Goal: Task Accomplishment & Management: Manage account settings

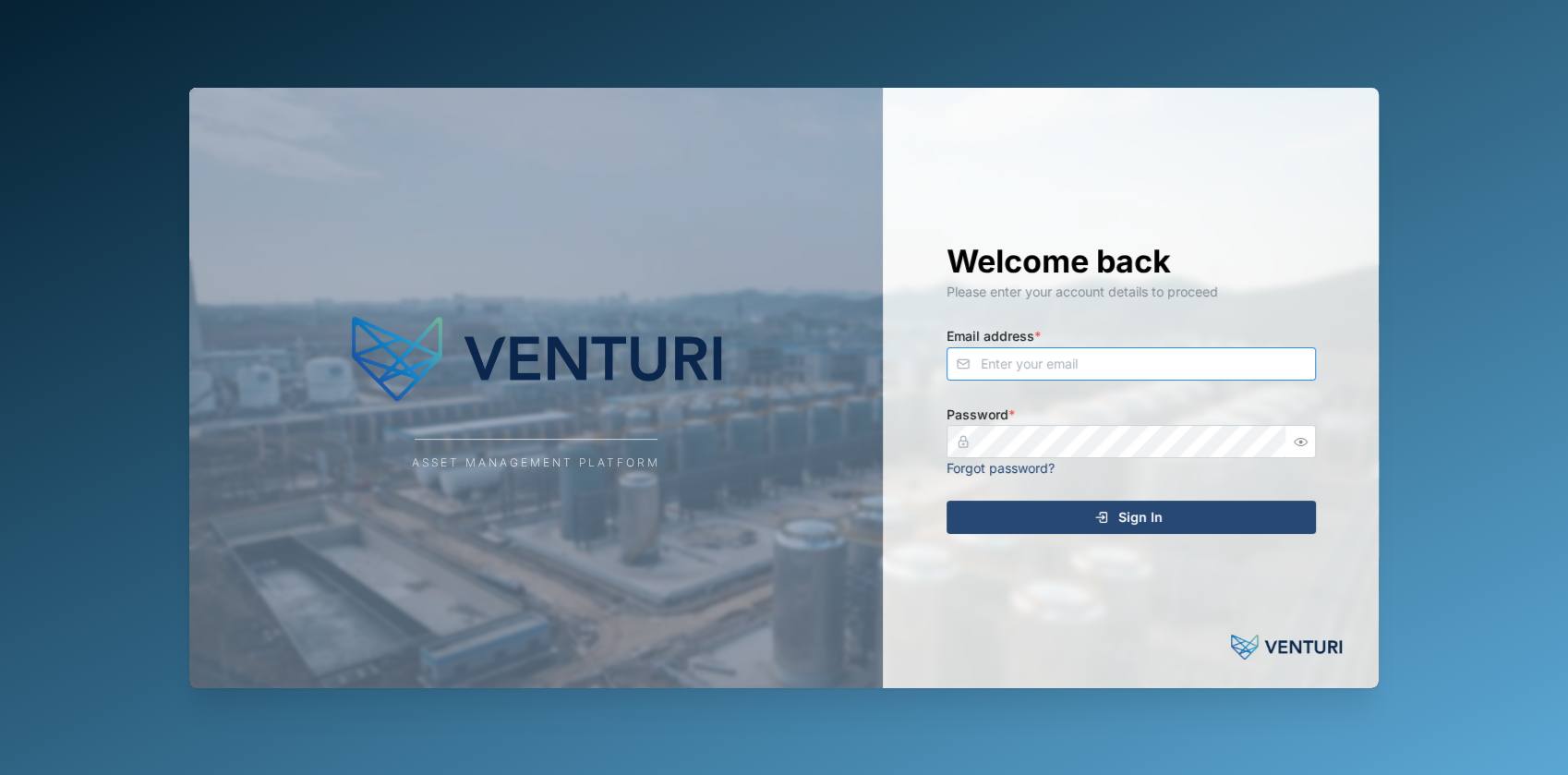
type input "fe-test-admin@venturi.io"
click at [1090, 517] on div "Sign In" at bounding box center [1128, 516] width 340 height 31
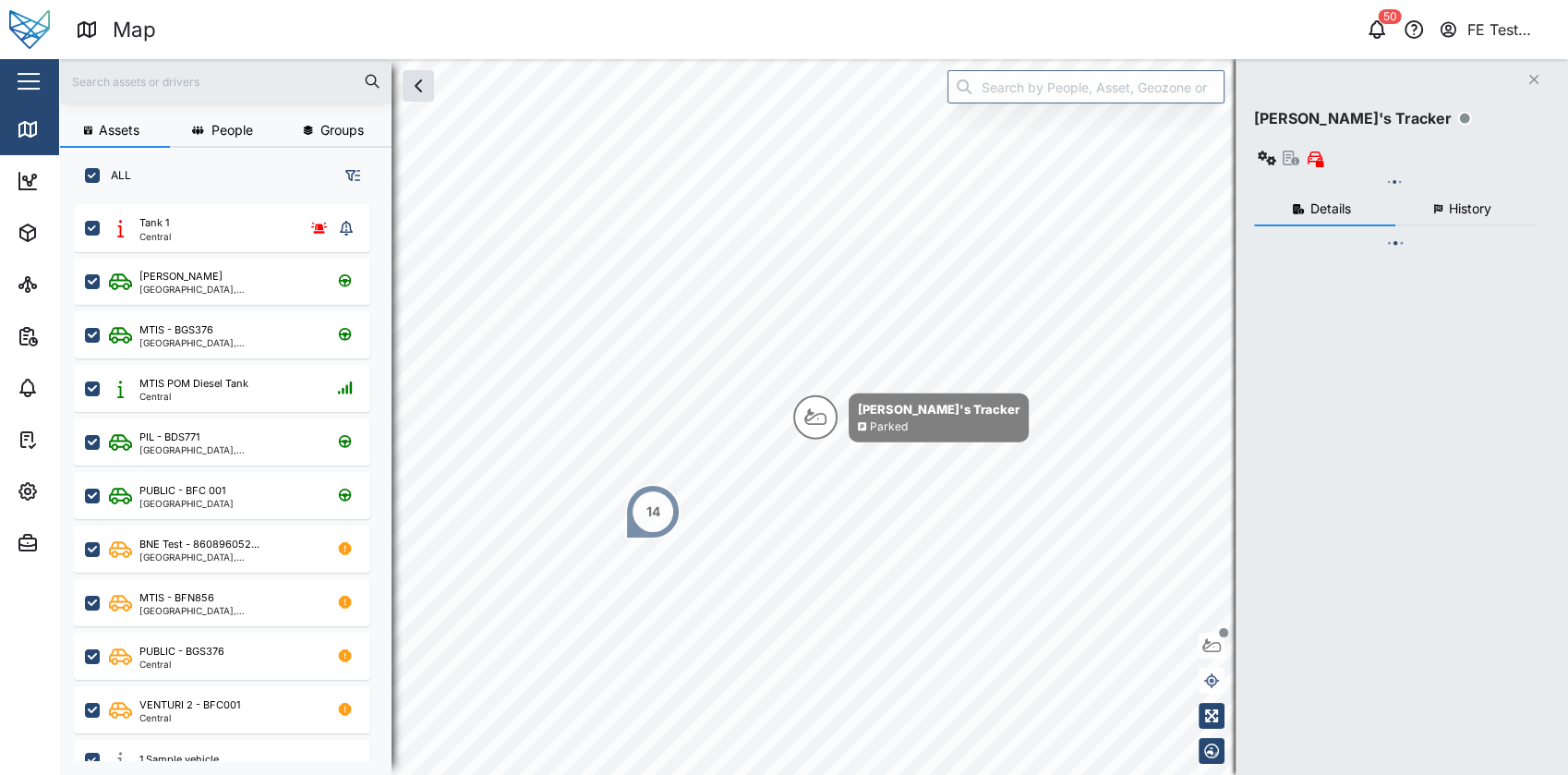
click at [7, 81] on div "Close" at bounding box center [120, 81] width 240 height 44
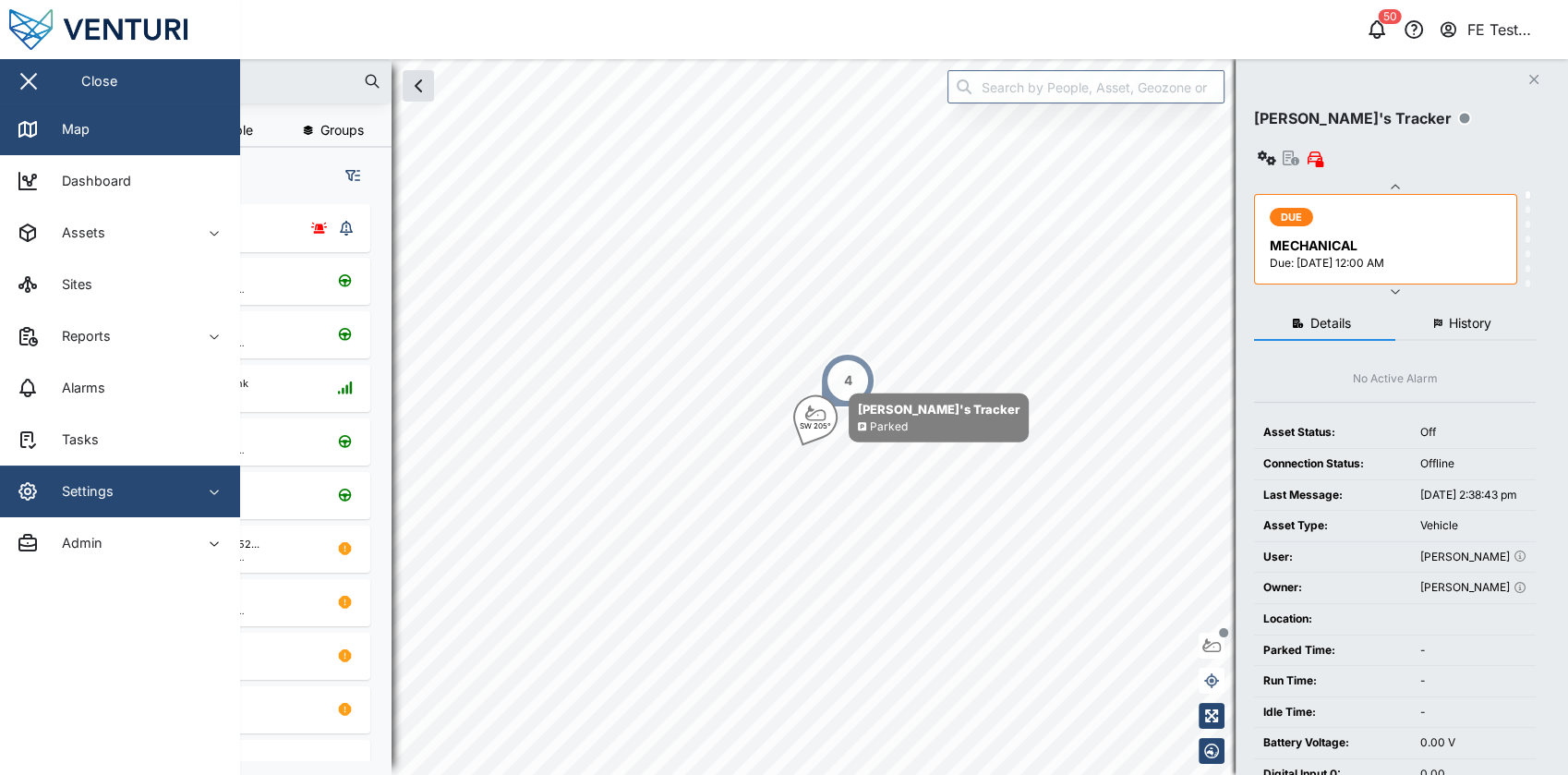
click at [135, 490] on div "Settings" at bounding box center [101, 491] width 168 height 22
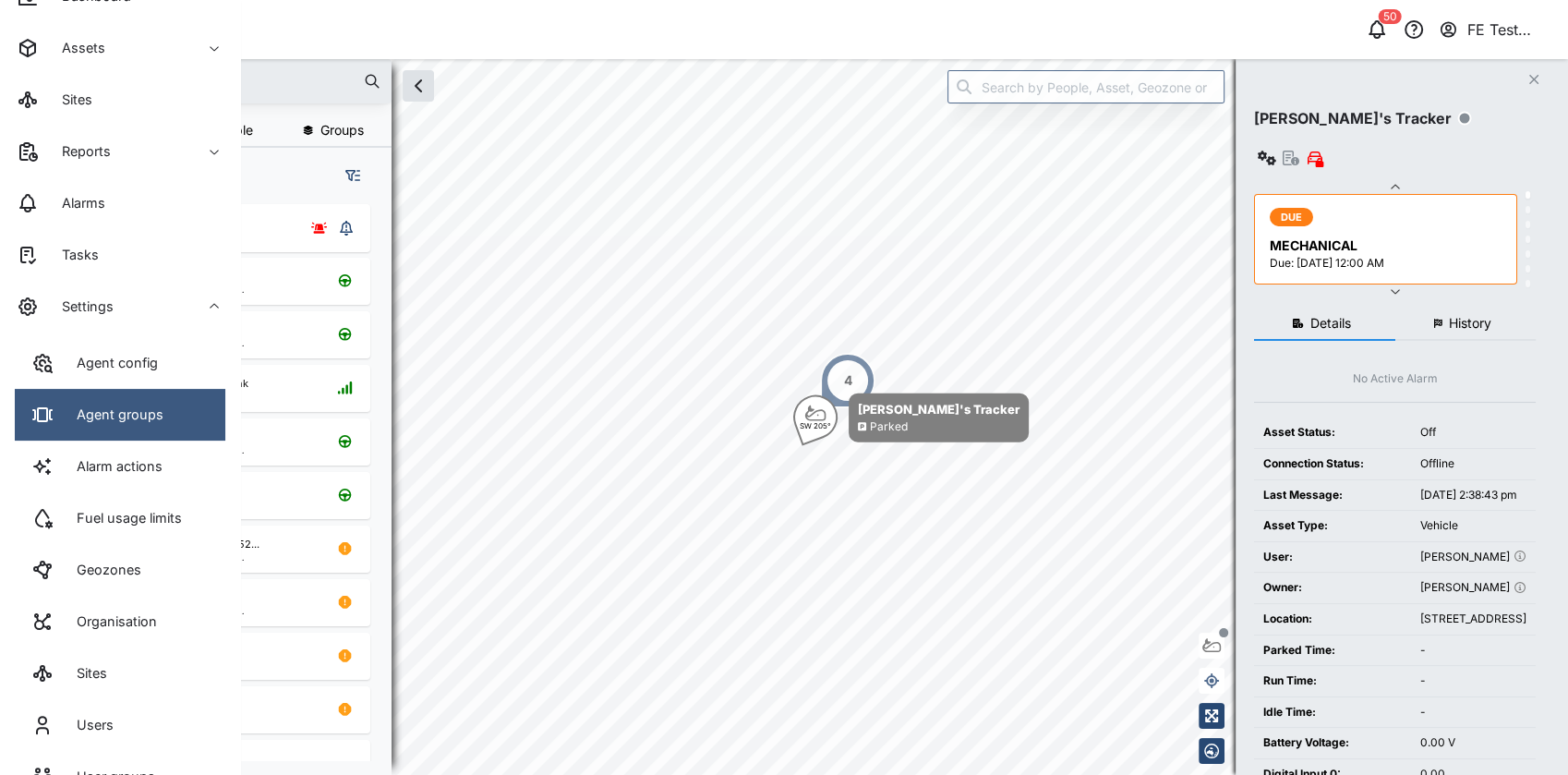
scroll to position [189, 0]
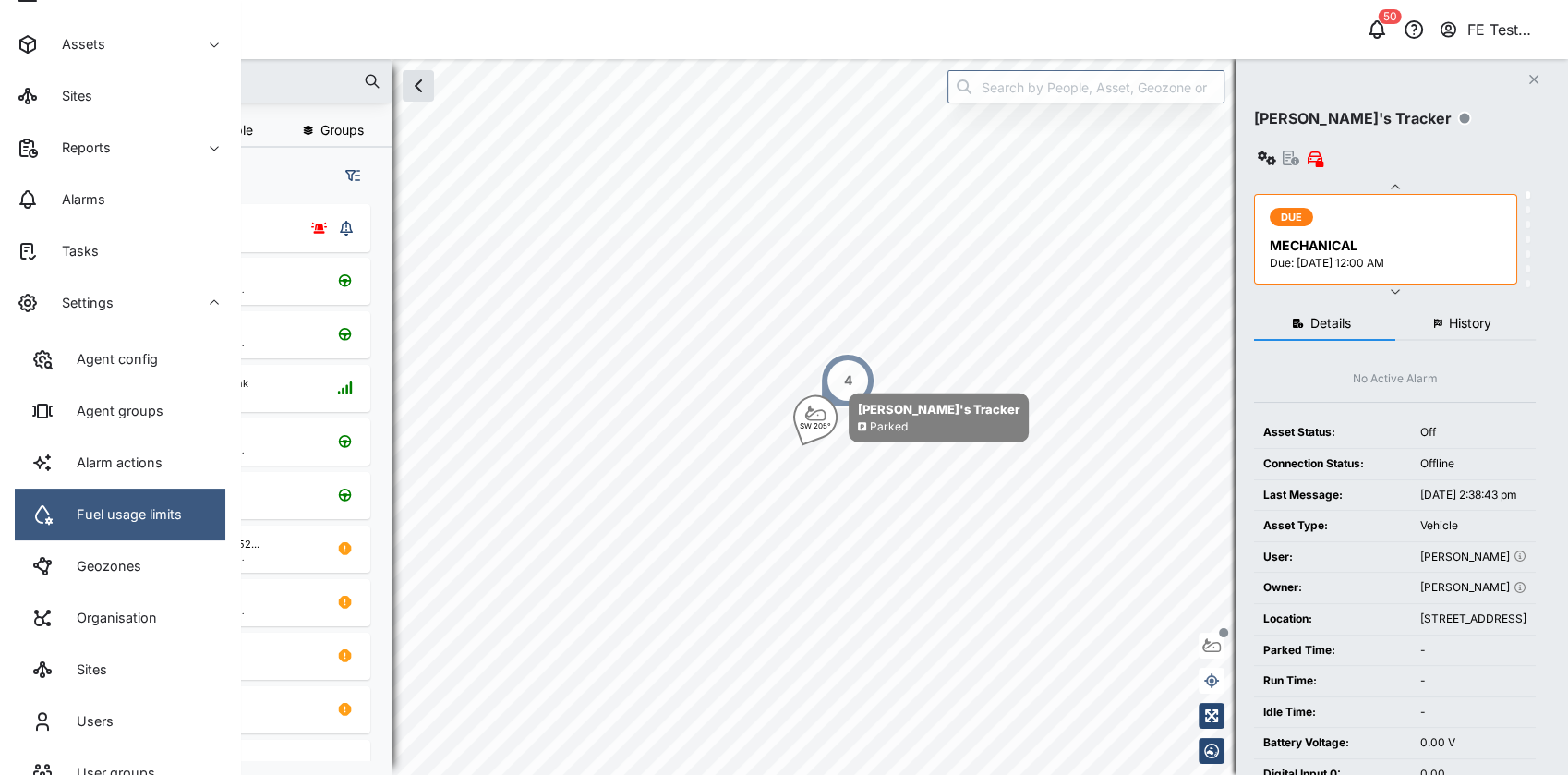
click at [184, 516] on link "Fuel usage limits" at bounding box center [120, 514] width 210 height 52
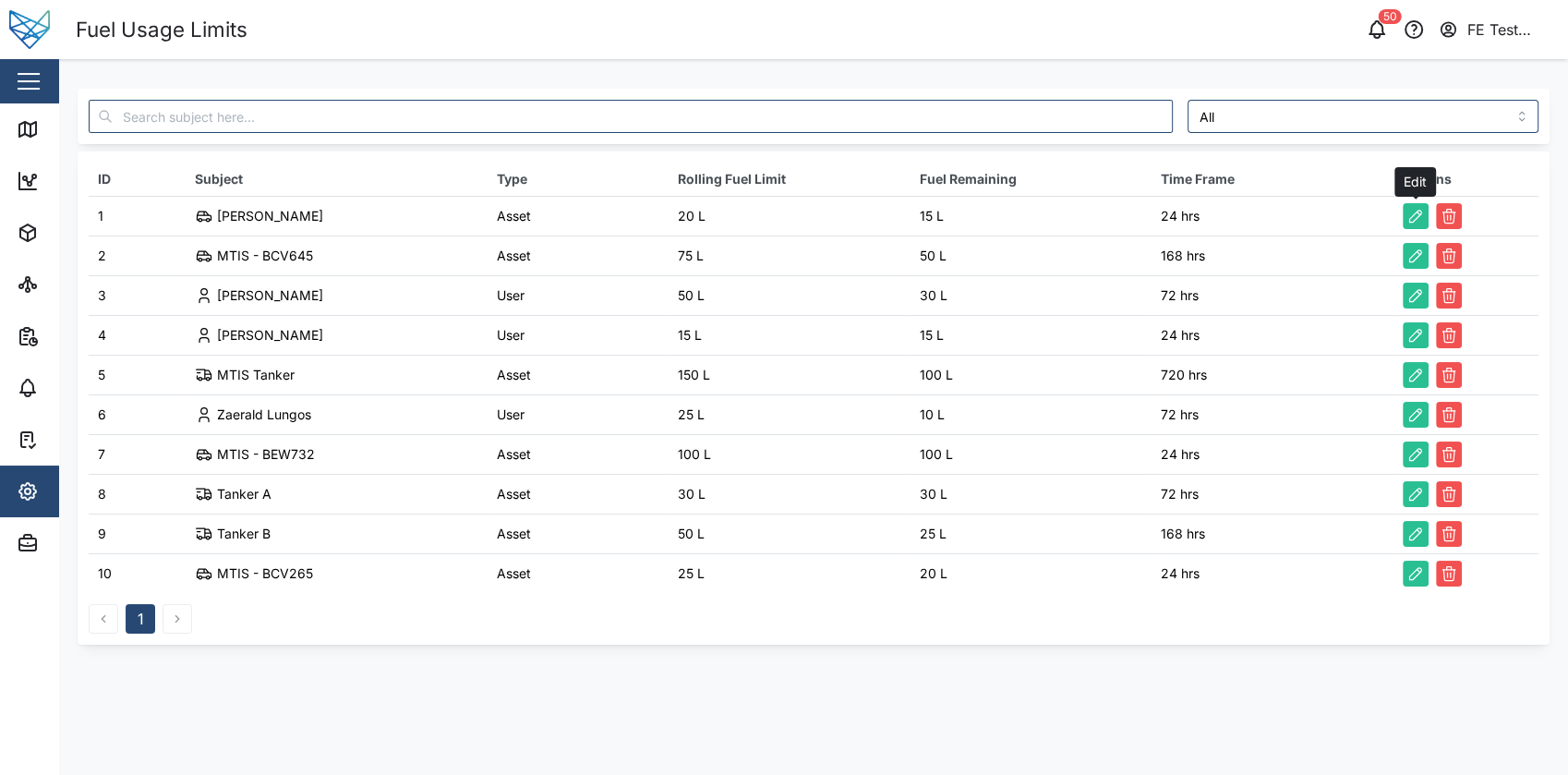
click at [1426, 228] on button "button" at bounding box center [1414, 215] width 25 height 25
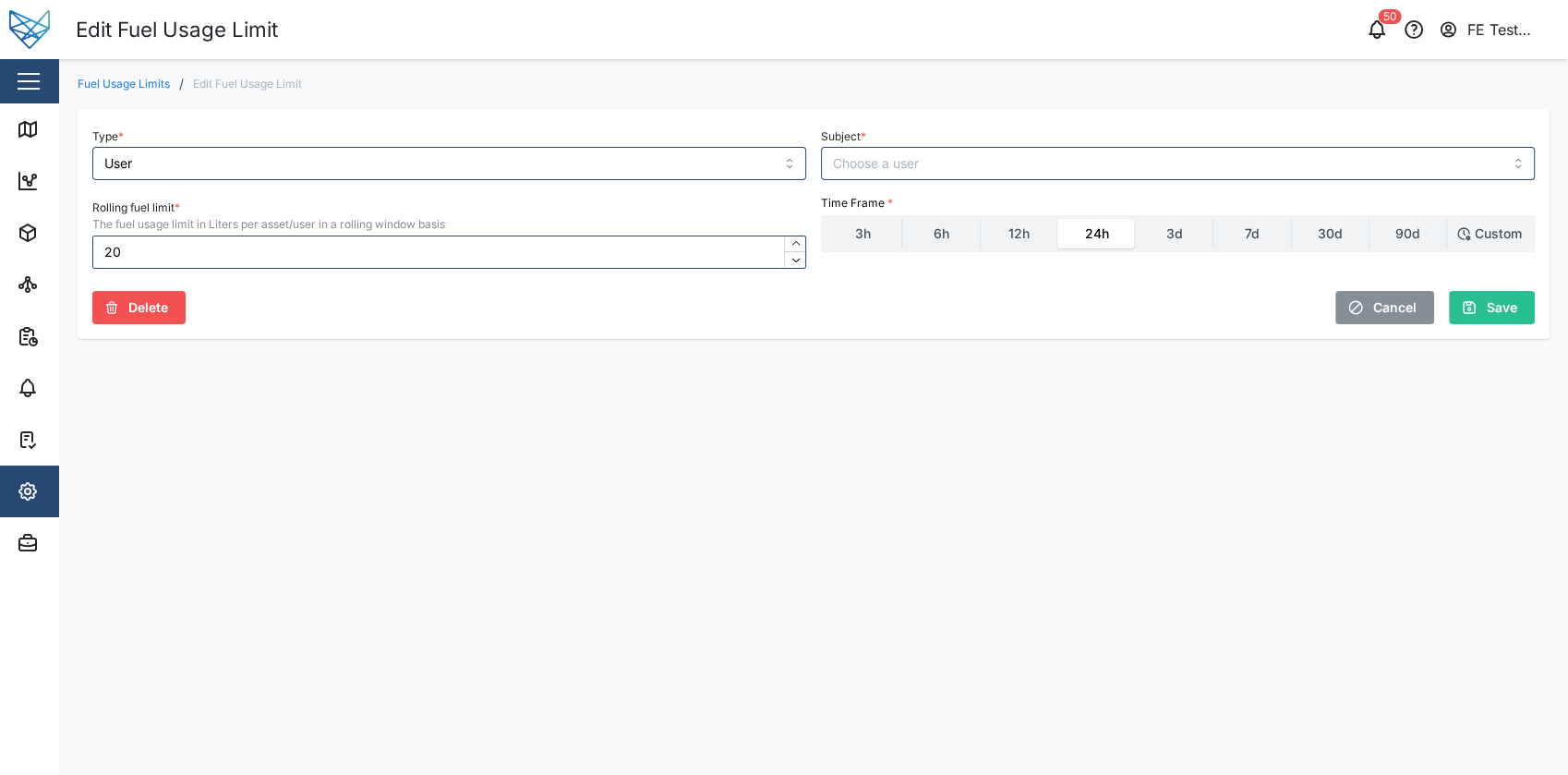
click at [142, 87] on link "Fuel Usage Limits" at bounding box center [124, 84] width 92 height 11
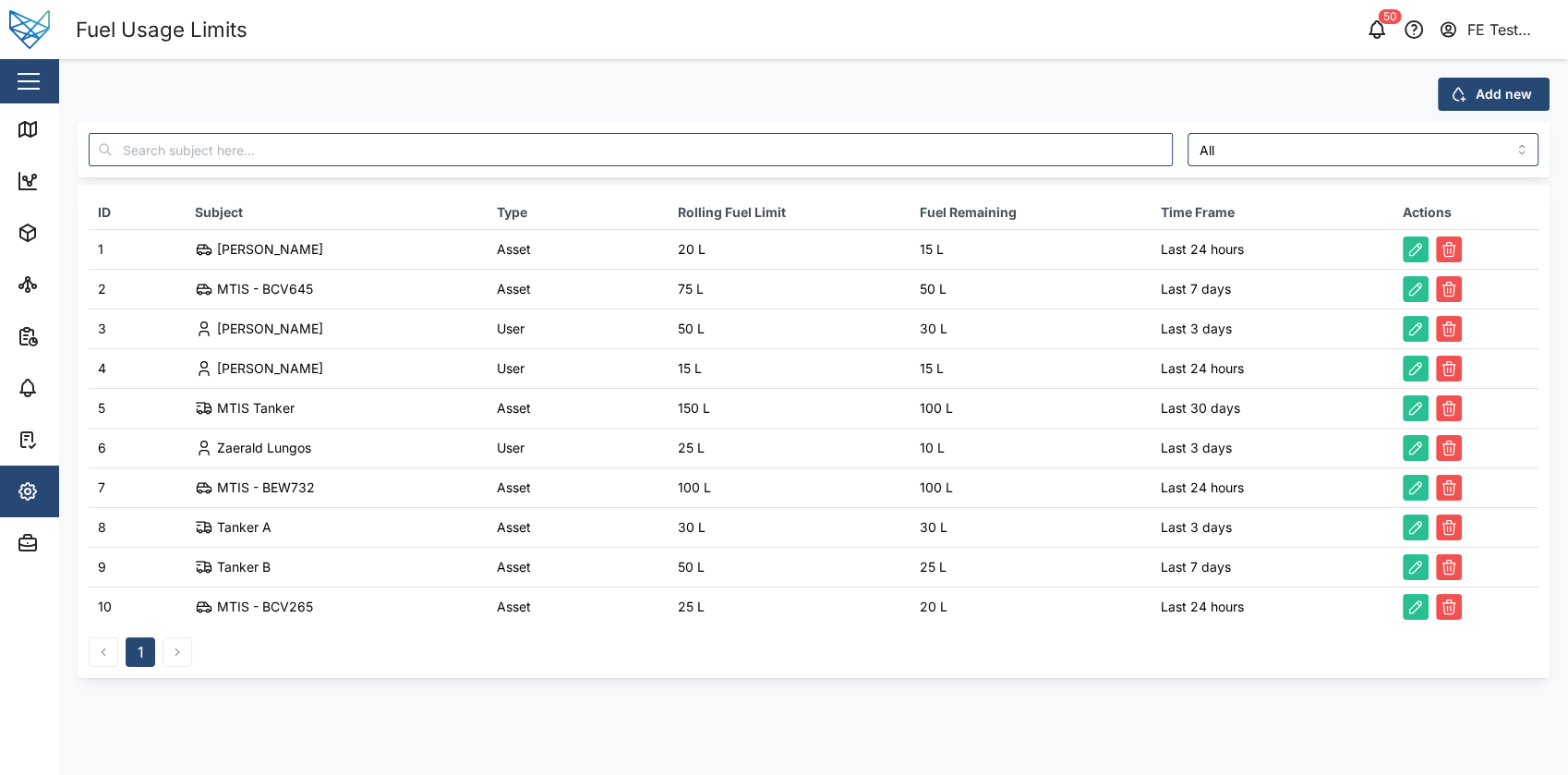
click at [1454, 262] on td at bounding box center [1466, 249] width 145 height 40
click at [1452, 259] on button "button" at bounding box center [1448, 249] width 25 height 25
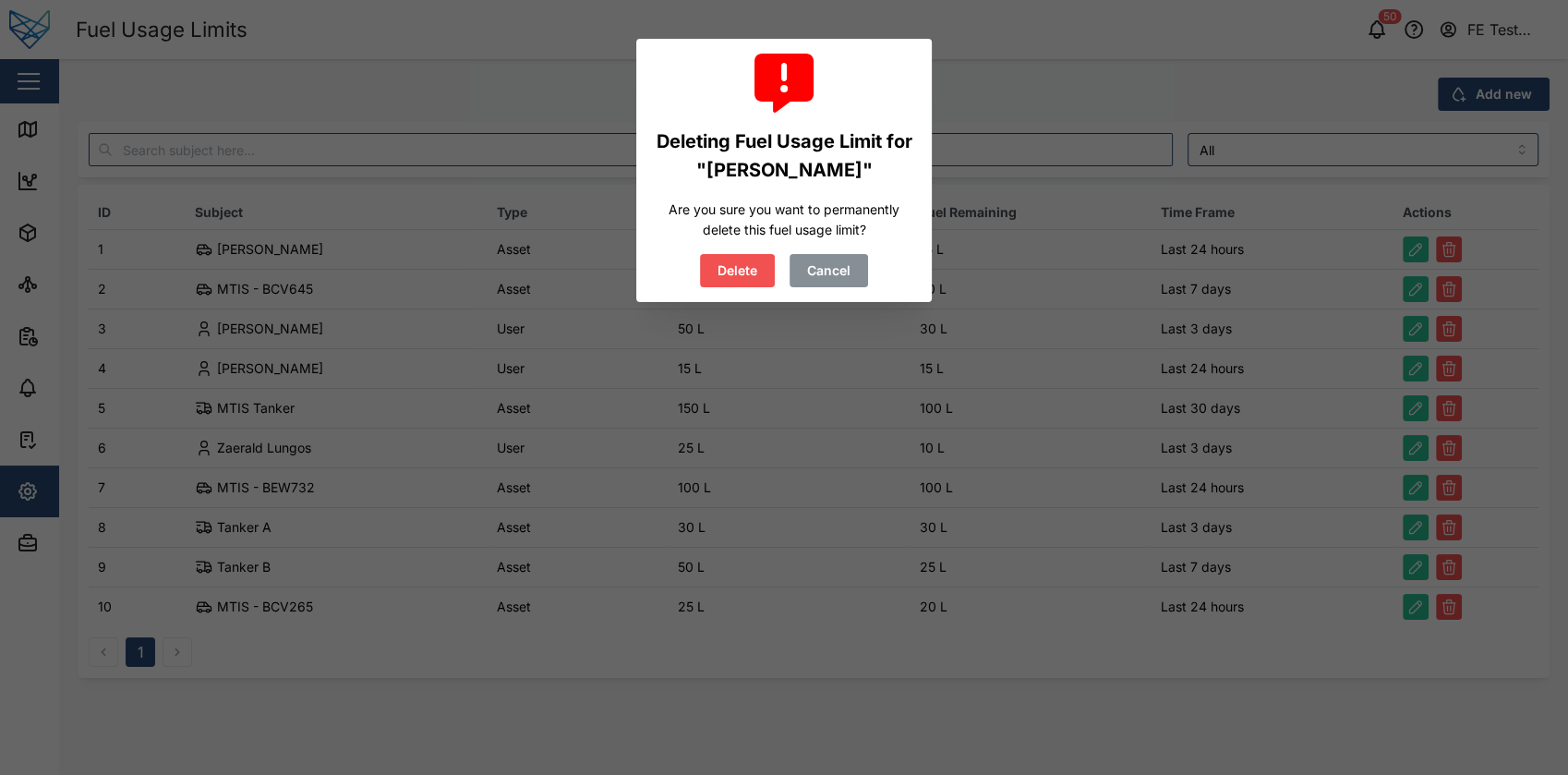
click at [871, 269] on div "Deleting Fuel Usage Limit for "Liam Audi" Are you sure you want to permanently …" at bounding box center [784, 171] width 266 height 234
click at [846, 278] on span "Cancel" at bounding box center [828, 270] width 43 height 31
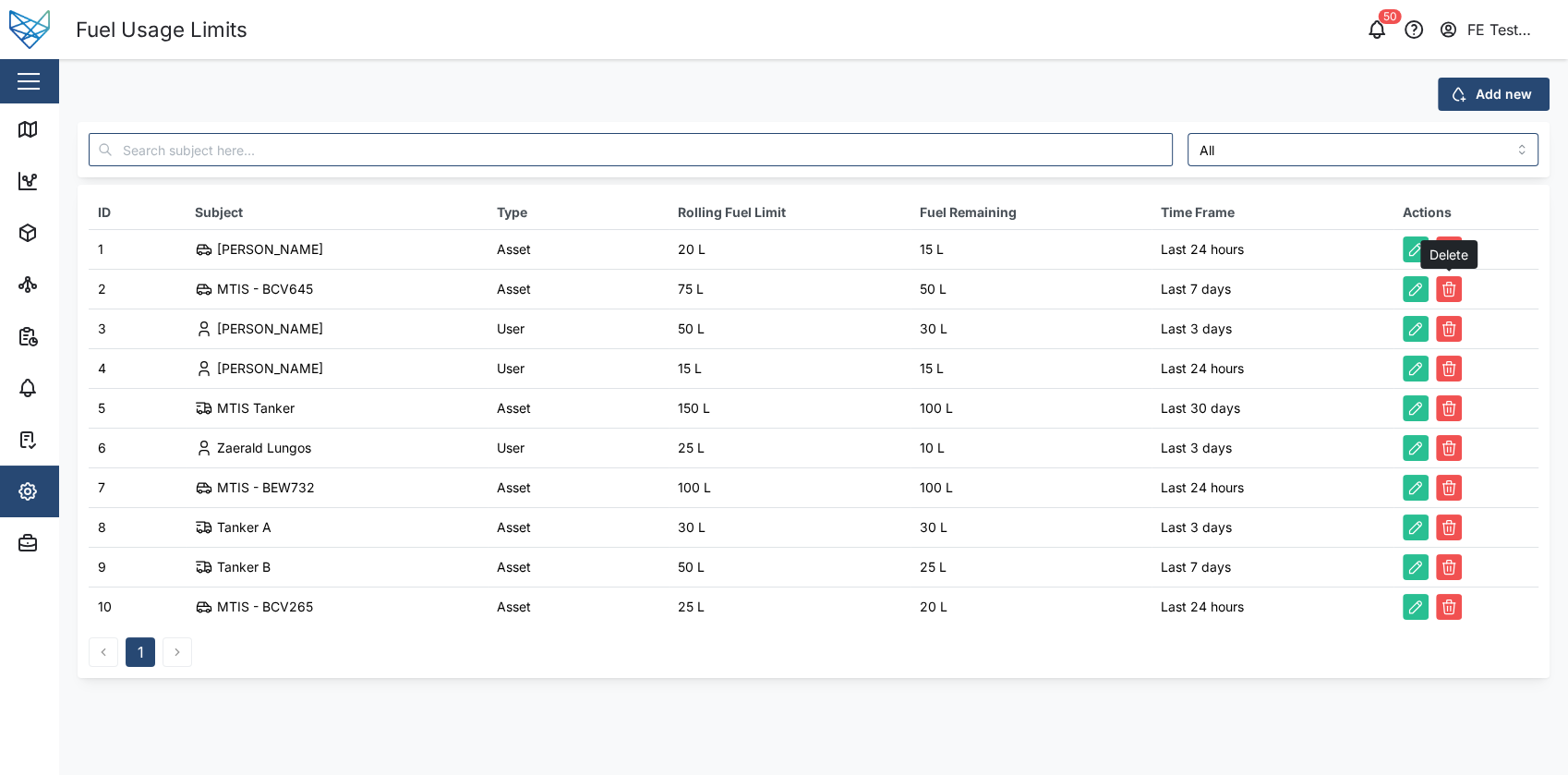
click at [1431, 295] on div "Delete" at bounding box center [1465, 289] width 126 height 25
click at [1440, 291] on icon "button" at bounding box center [1449, 290] width 19 height 19
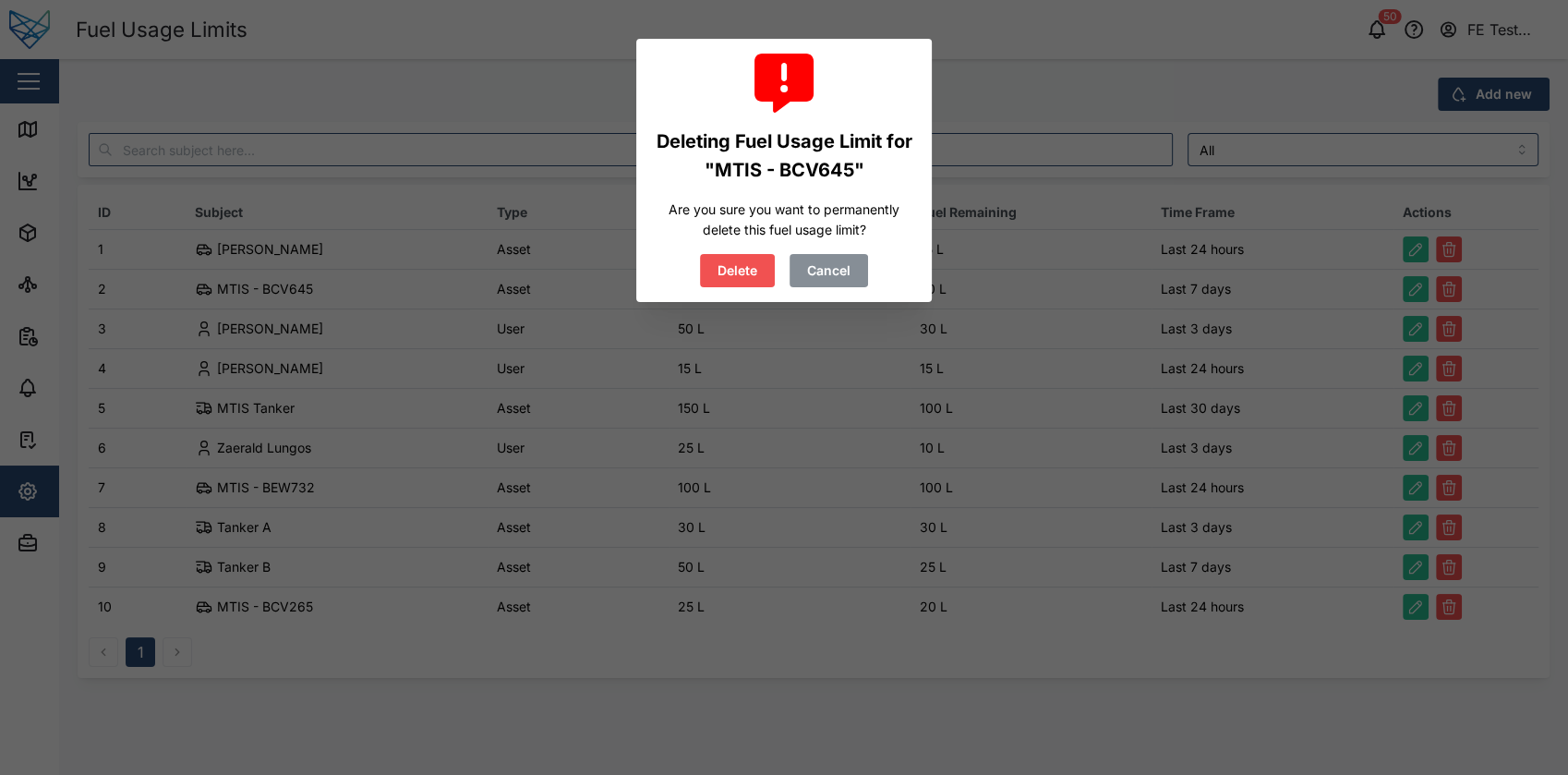
click at [739, 272] on span "Delete" at bounding box center [737, 270] width 40 height 31
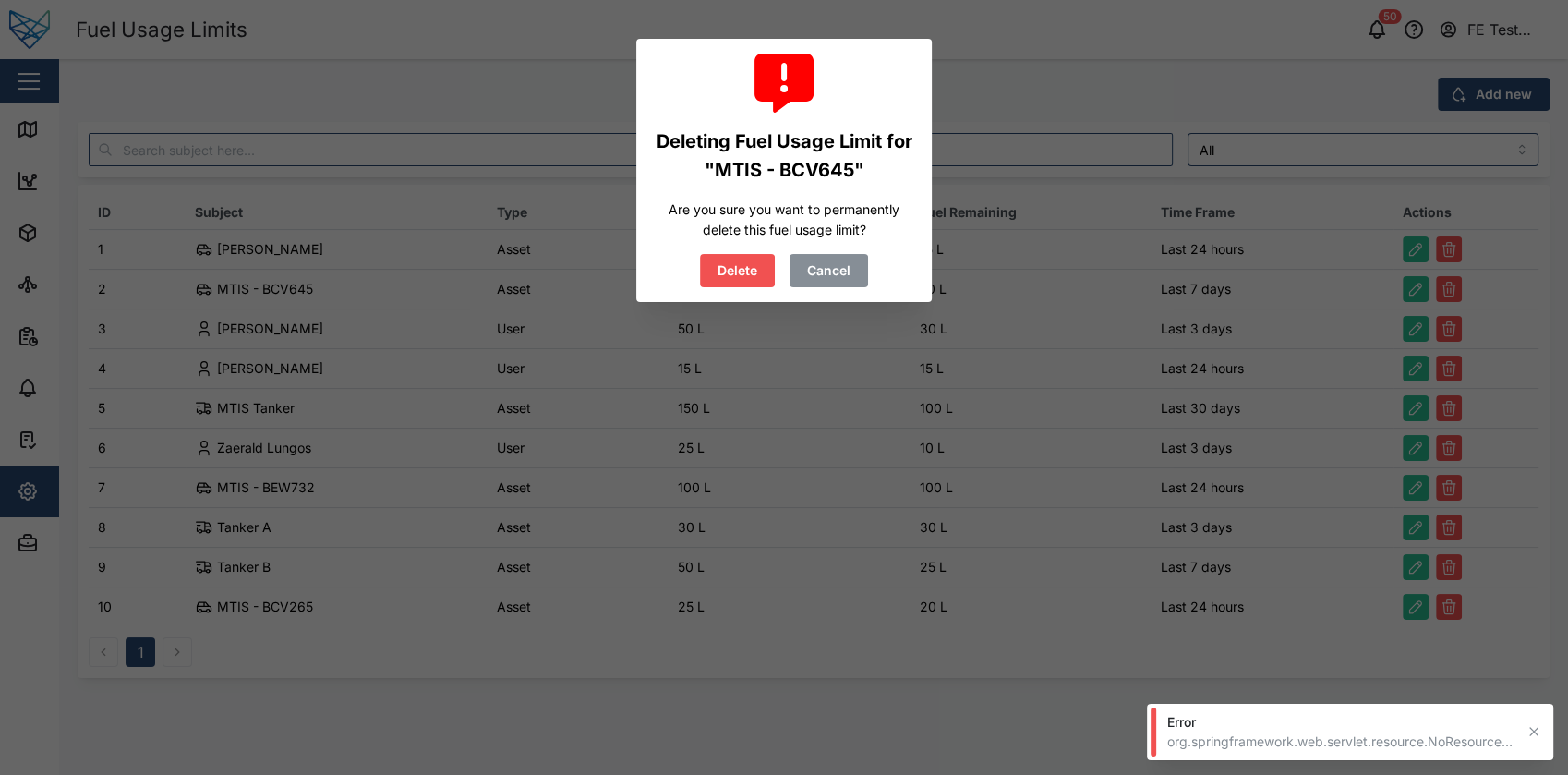
click at [846, 274] on span "Cancel" at bounding box center [828, 270] width 43 height 31
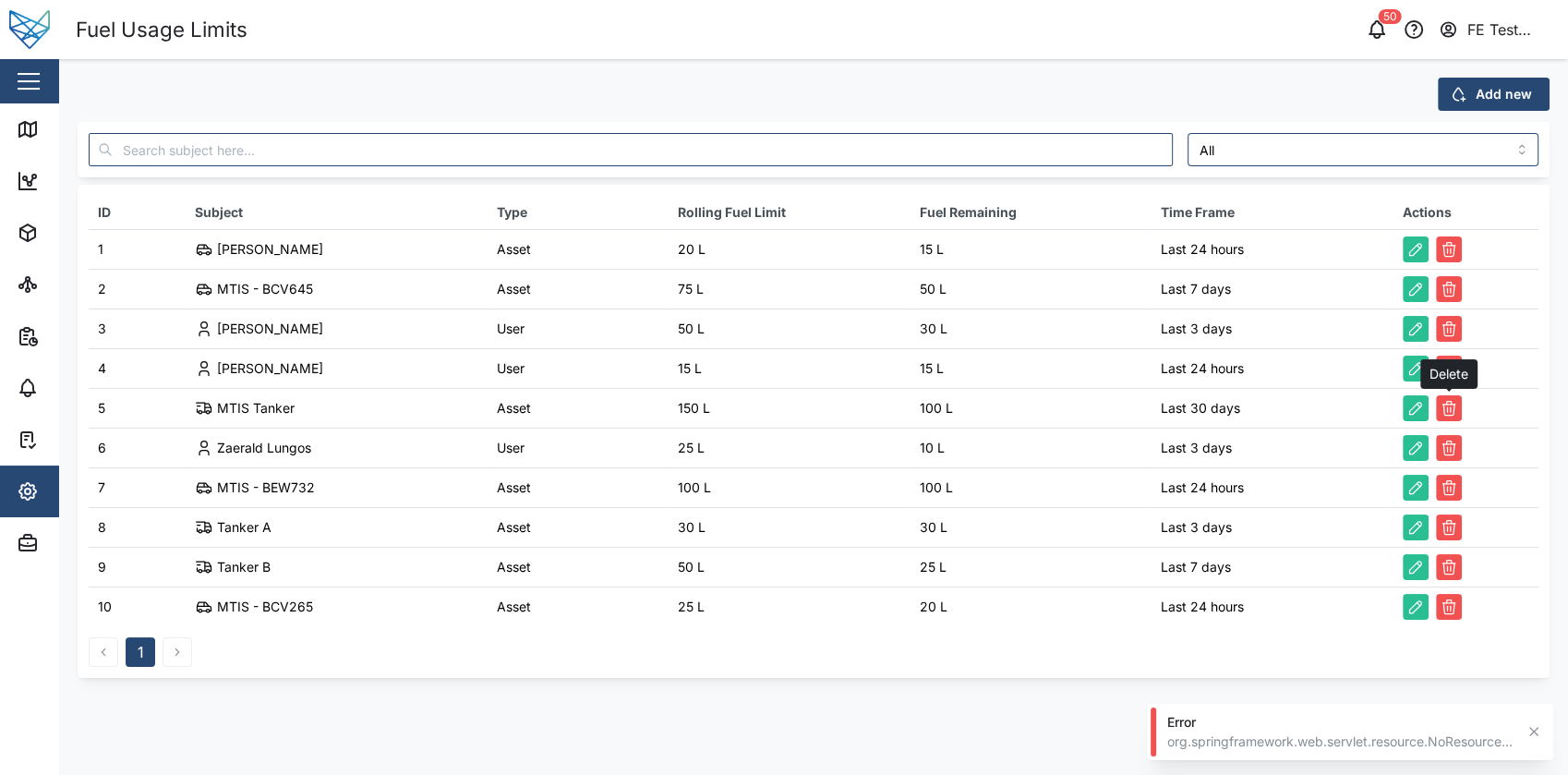
click at [1448, 413] on icon "button" at bounding box center [1449, 409] width 19 height 19
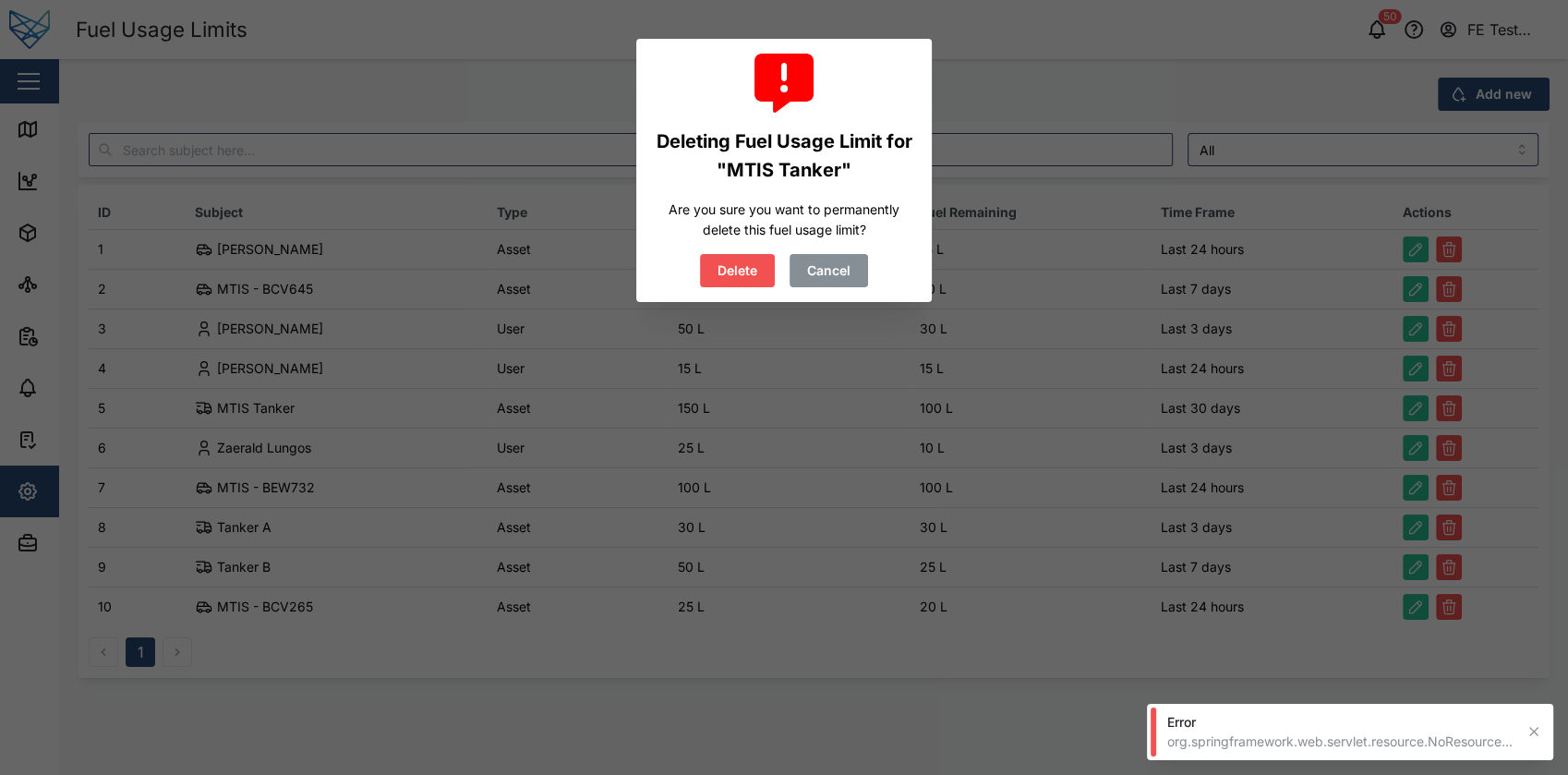
click at [758, 254] on div "Delete Cancel" at bounding box center [784, 270] width 168 height 33
click at [755, 261] on span "Delete" at bounding box center [737, 270] width 40 height 31
click at [850, 271] on button "Cancel" at bounding box center [828, 270] width 78 height 33
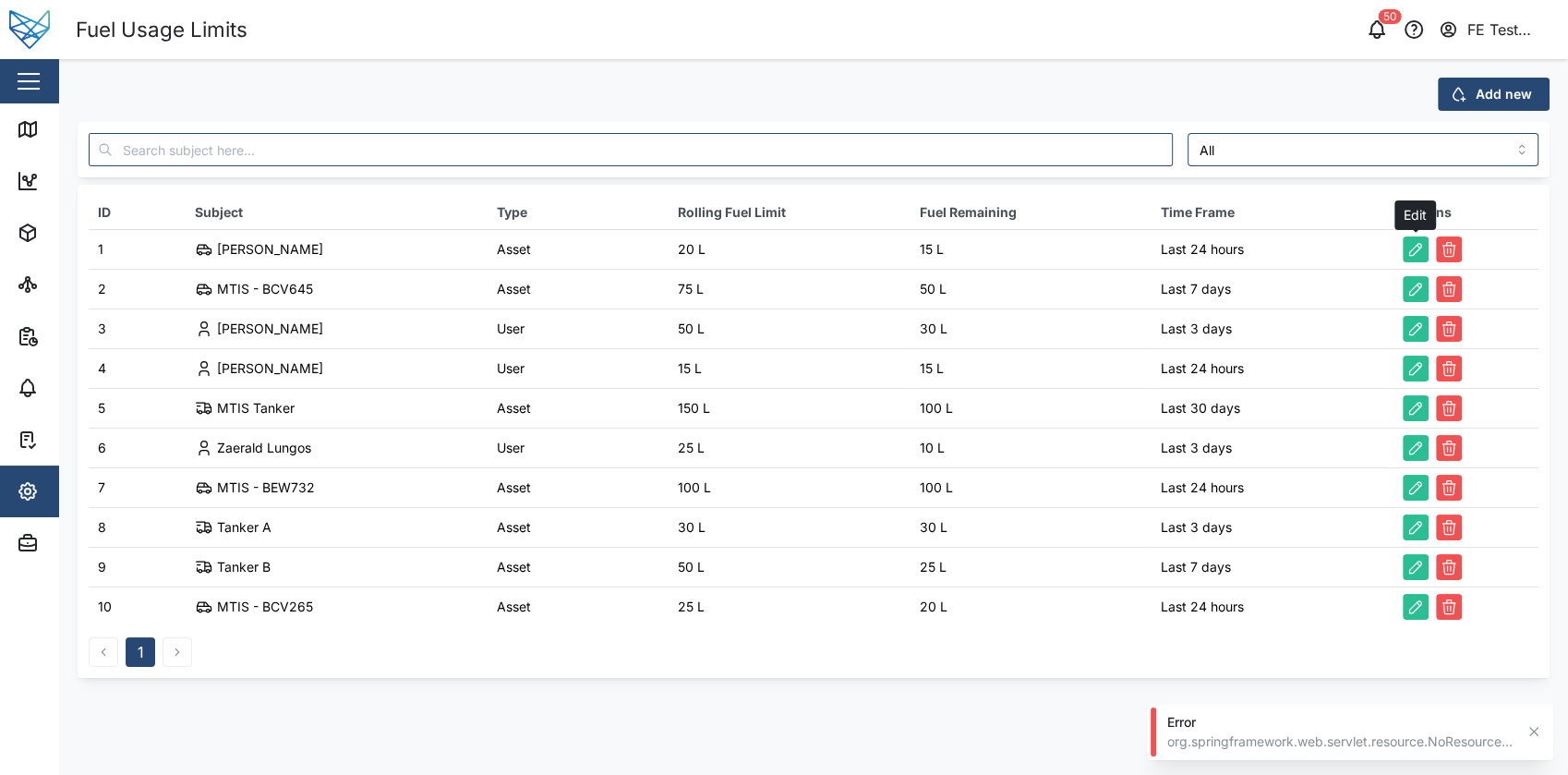
click at [1411, 251] on icon "button" at bounding box center [1415, 249] width 19 height 19
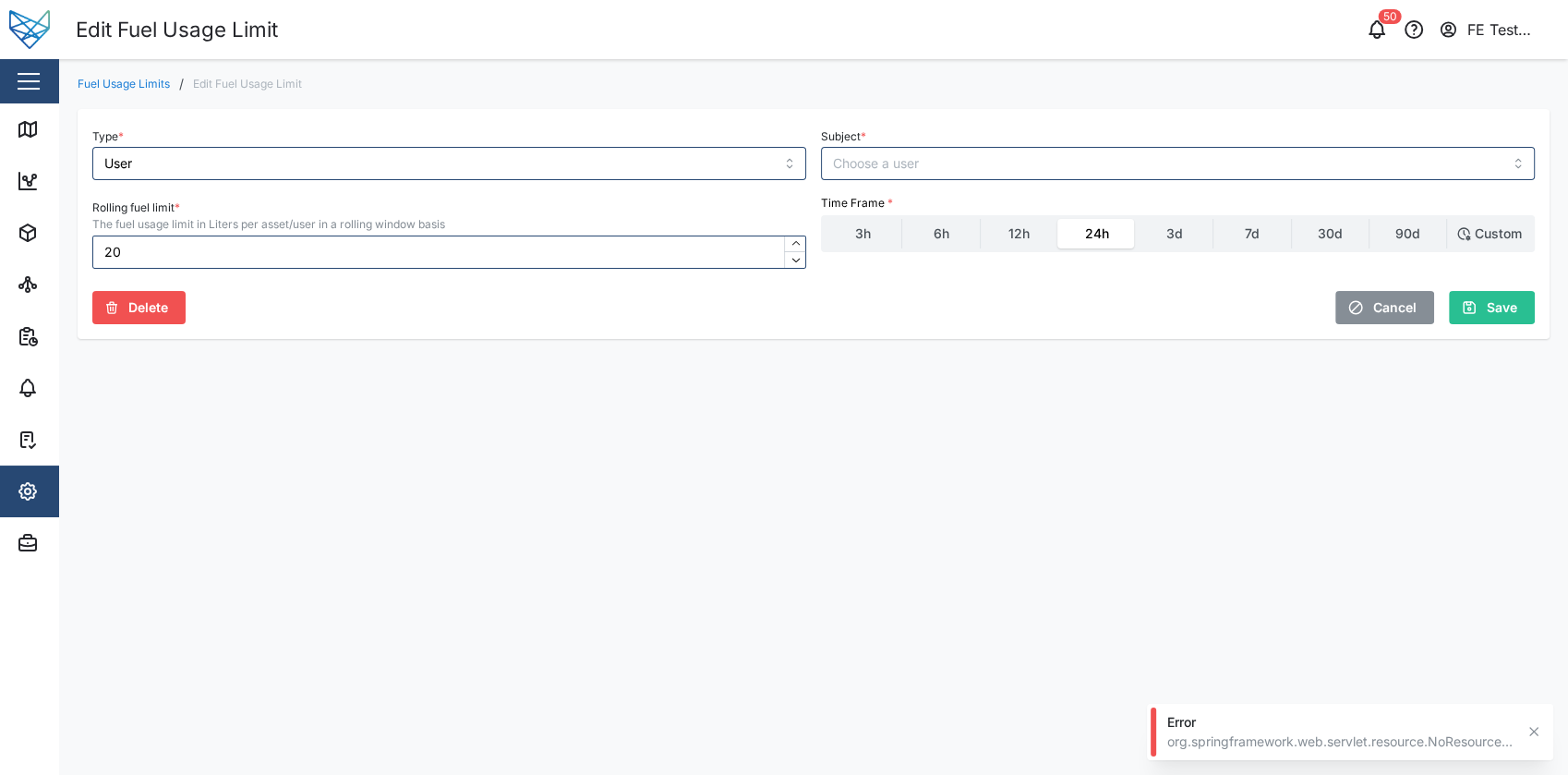
click at [165, 312] on span "Delete" at bounding box center [148, 307] width 40 height 31
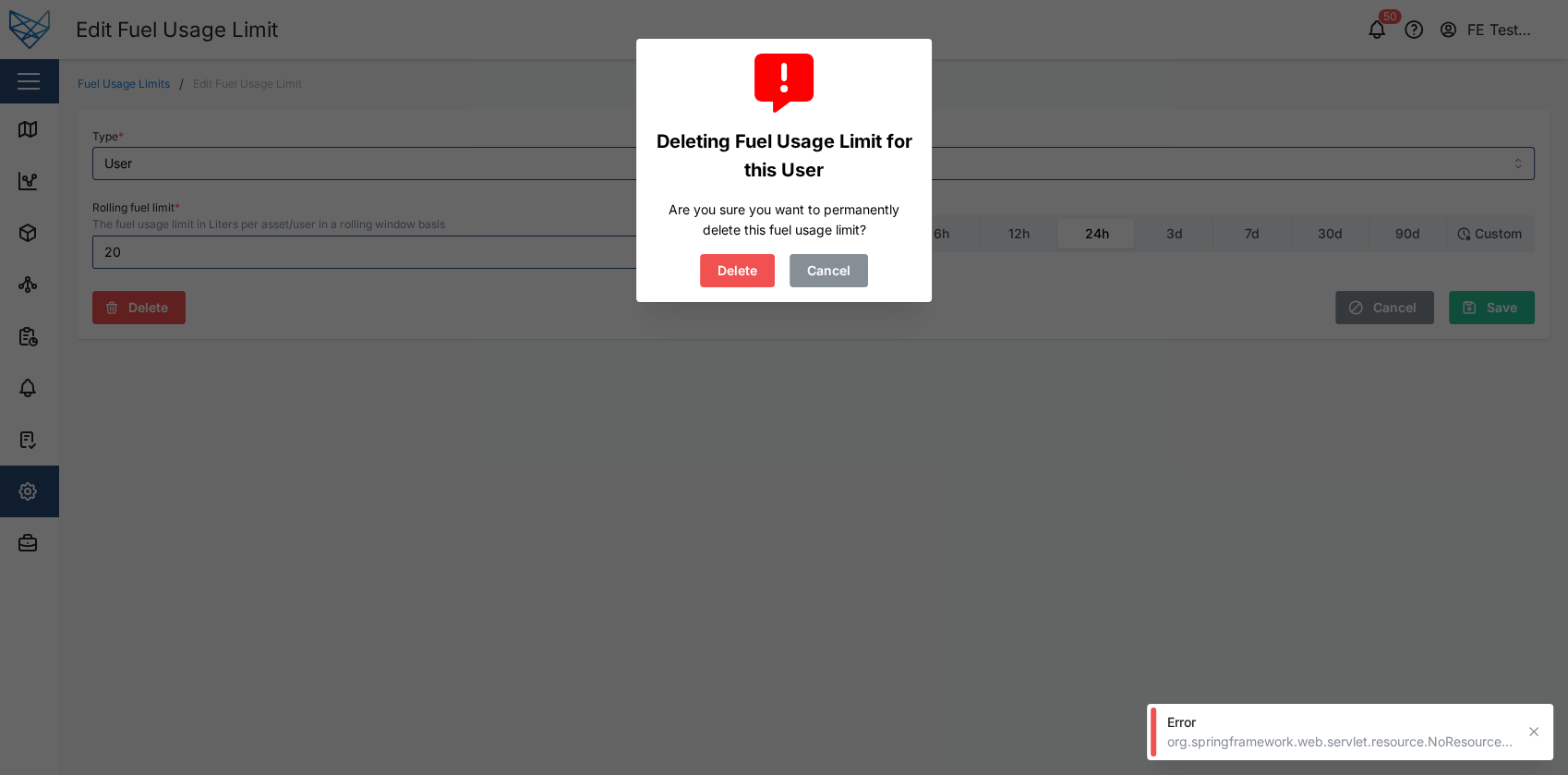
click at [735, 264] on span "Delete" at bounding box center [737, 270] width 40 height 31
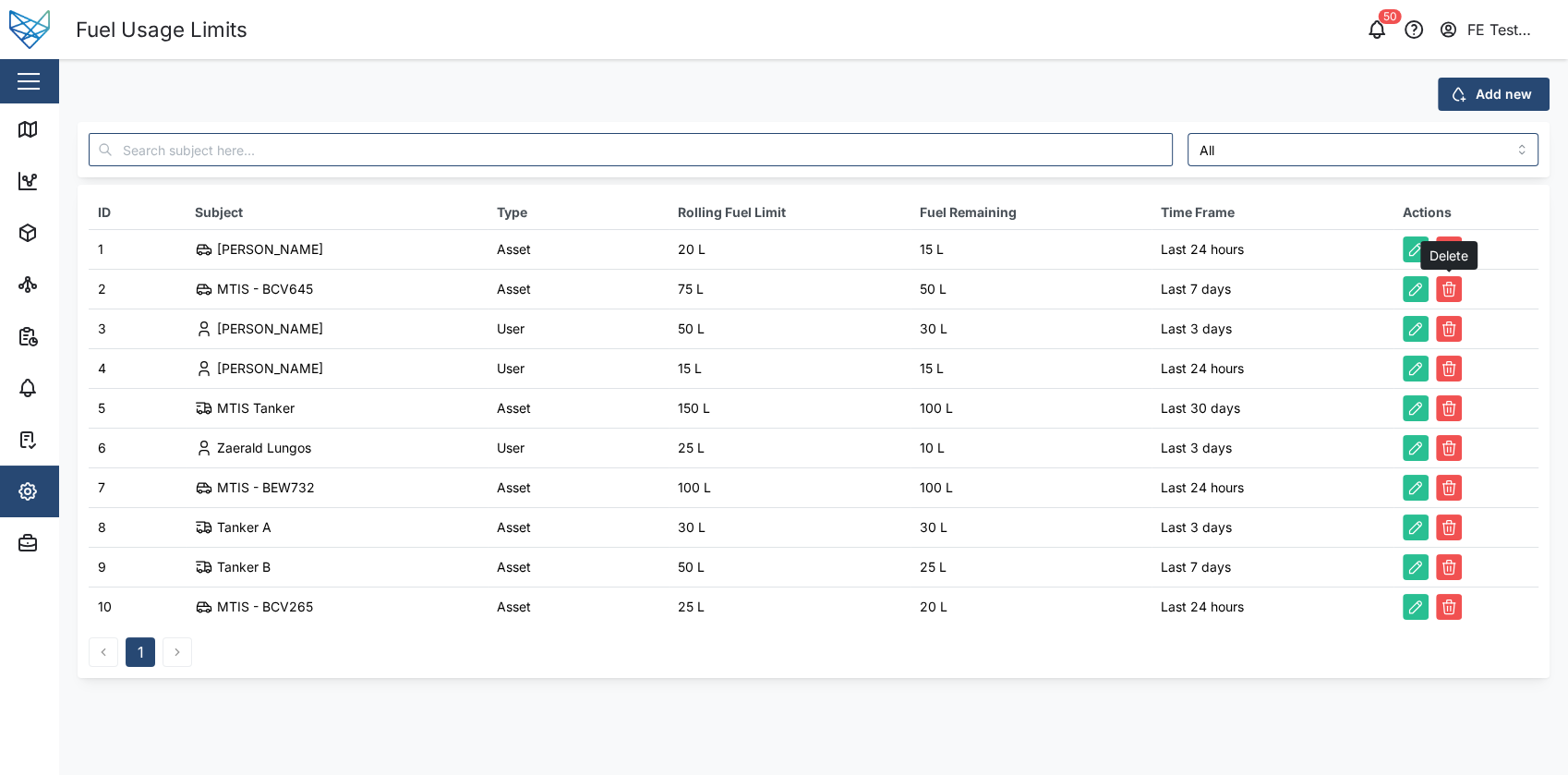
click at [1451, 284] on icon "button" at bounding box center [1449, 290] width 19 height 19
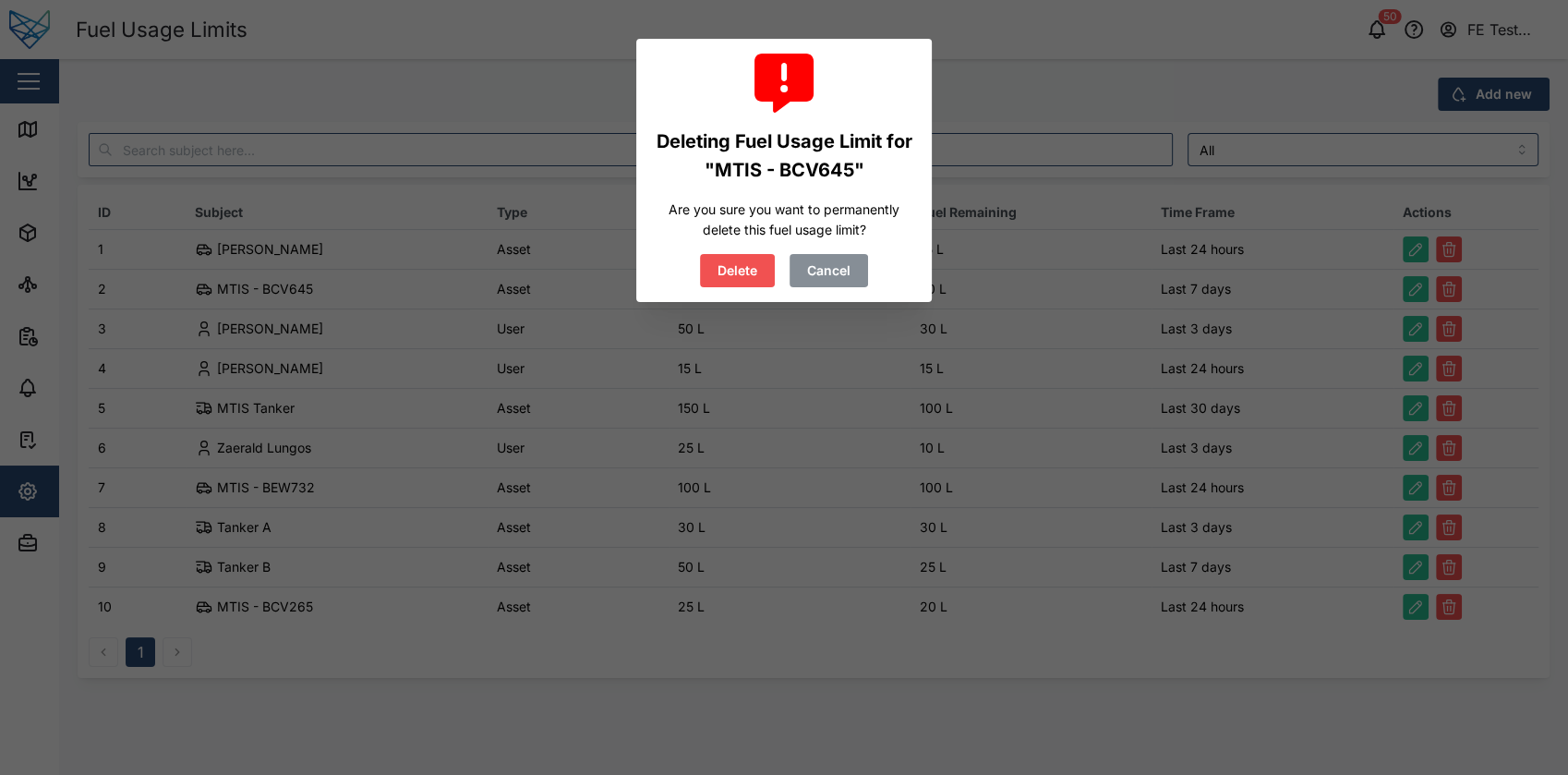
click at [843, 274] on span "Cancel" at bounding box center [828, 270] width 43 height 31
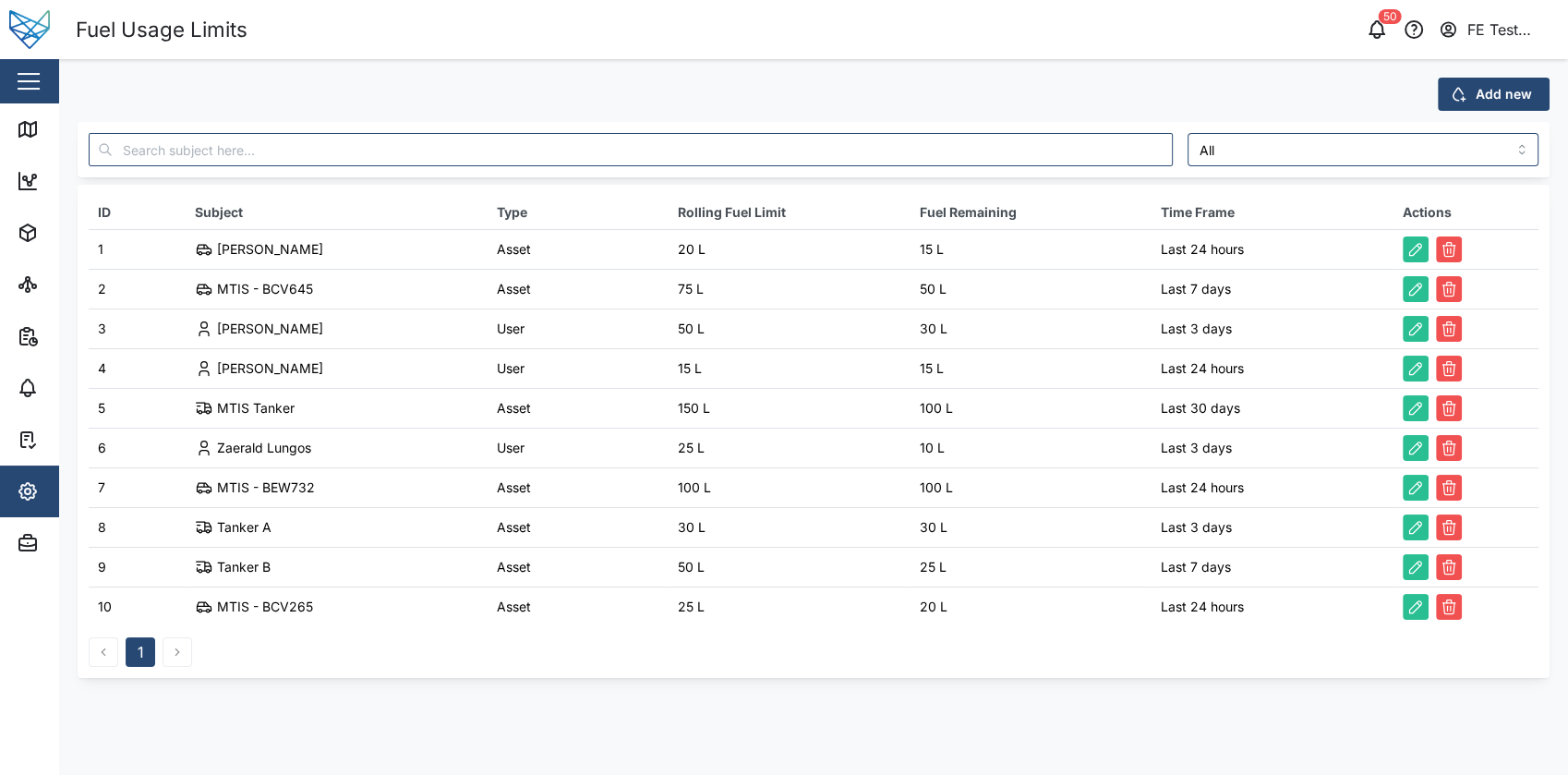
click at [1420, 283] on icon "button" at bounding box center [1415, 290] width 19 height 19
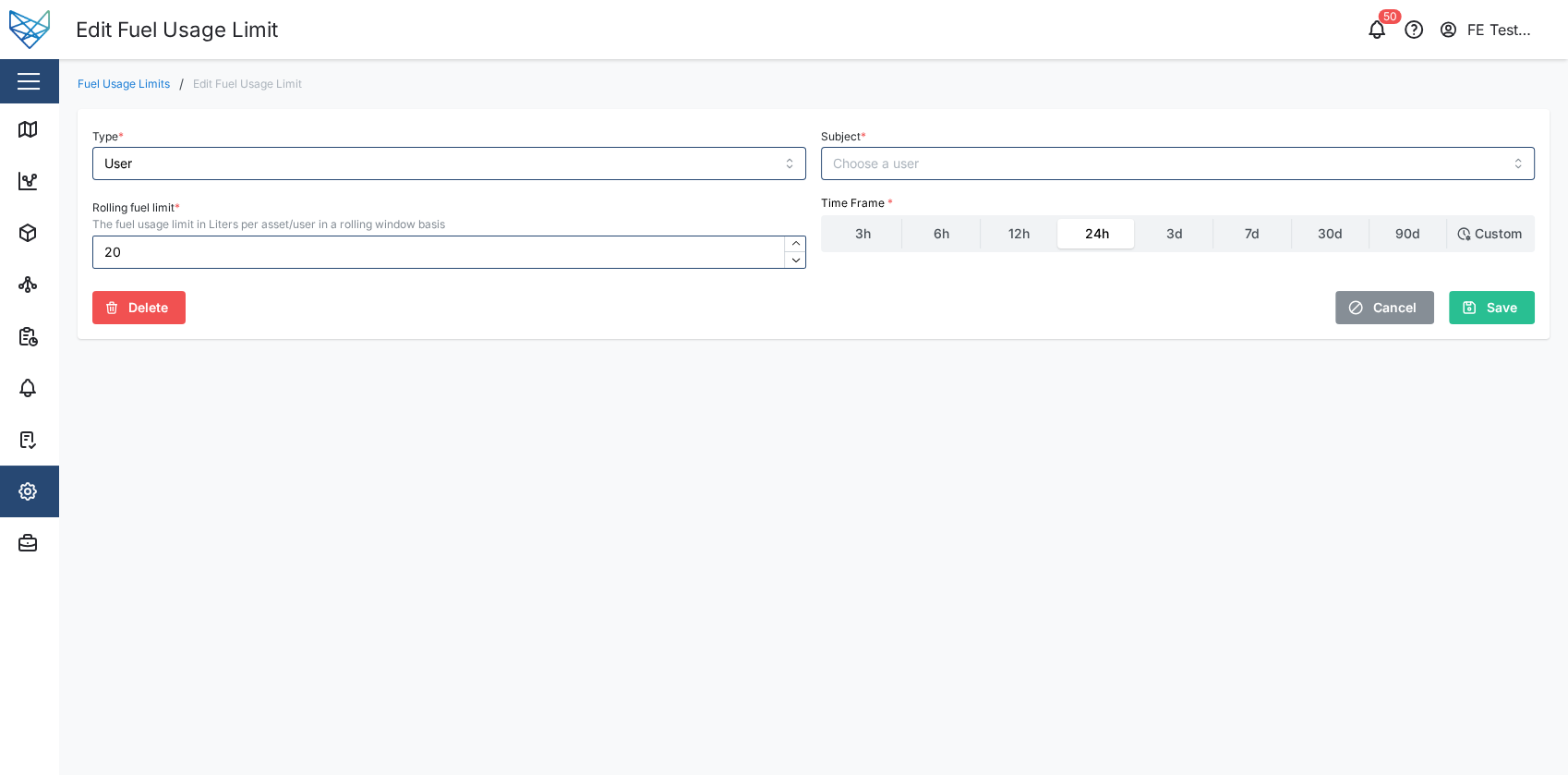
click at [91, 295] on div "Delete" at bounding box center [449, 304] width 728 height 56
click at [97, 297] on button "Delete" at bounding box center [139, 307] width 93 height 33
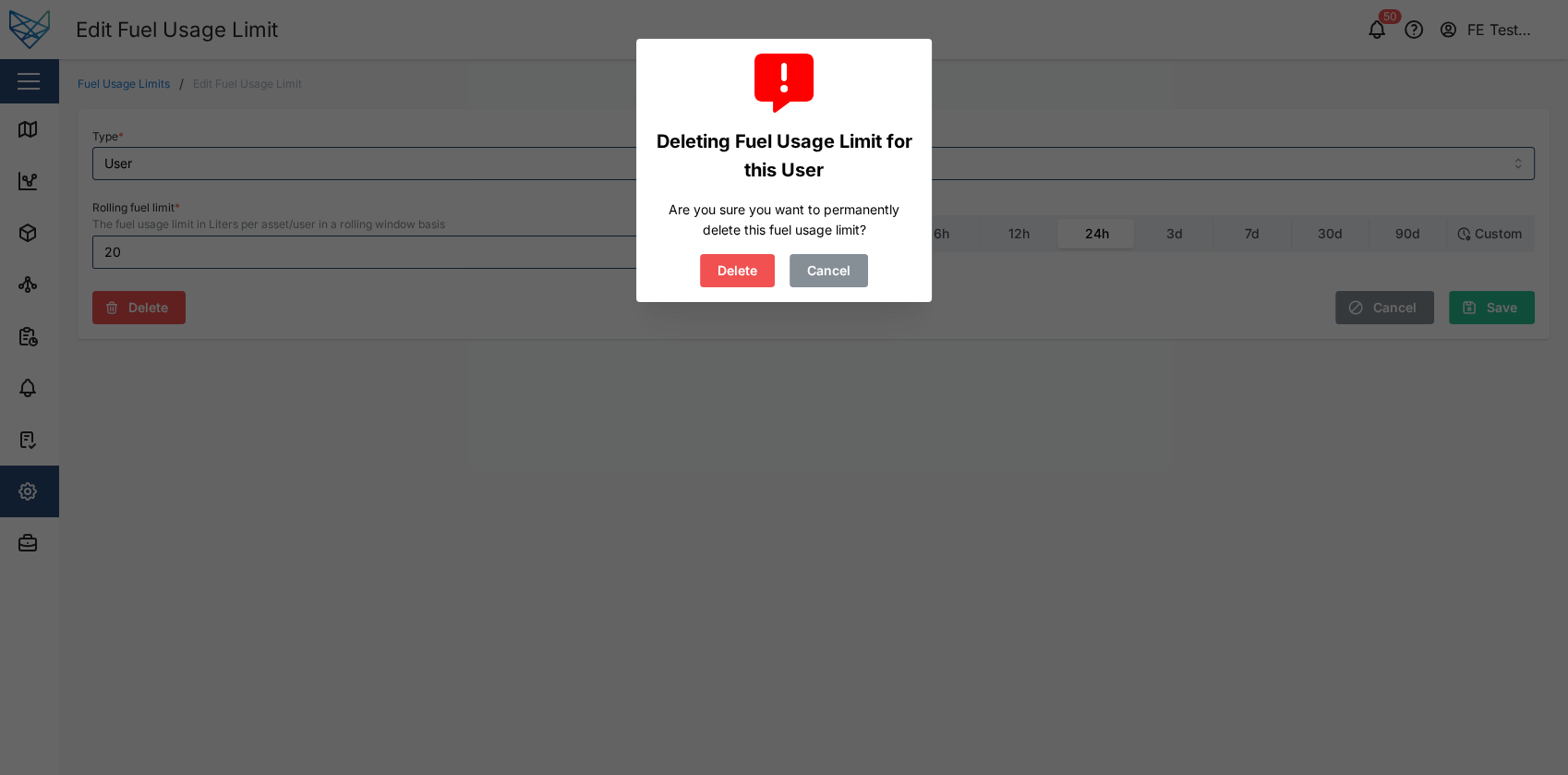
click at [852, 266] on button "Cancel" at bounding box center [828, 270] width 78 height 33
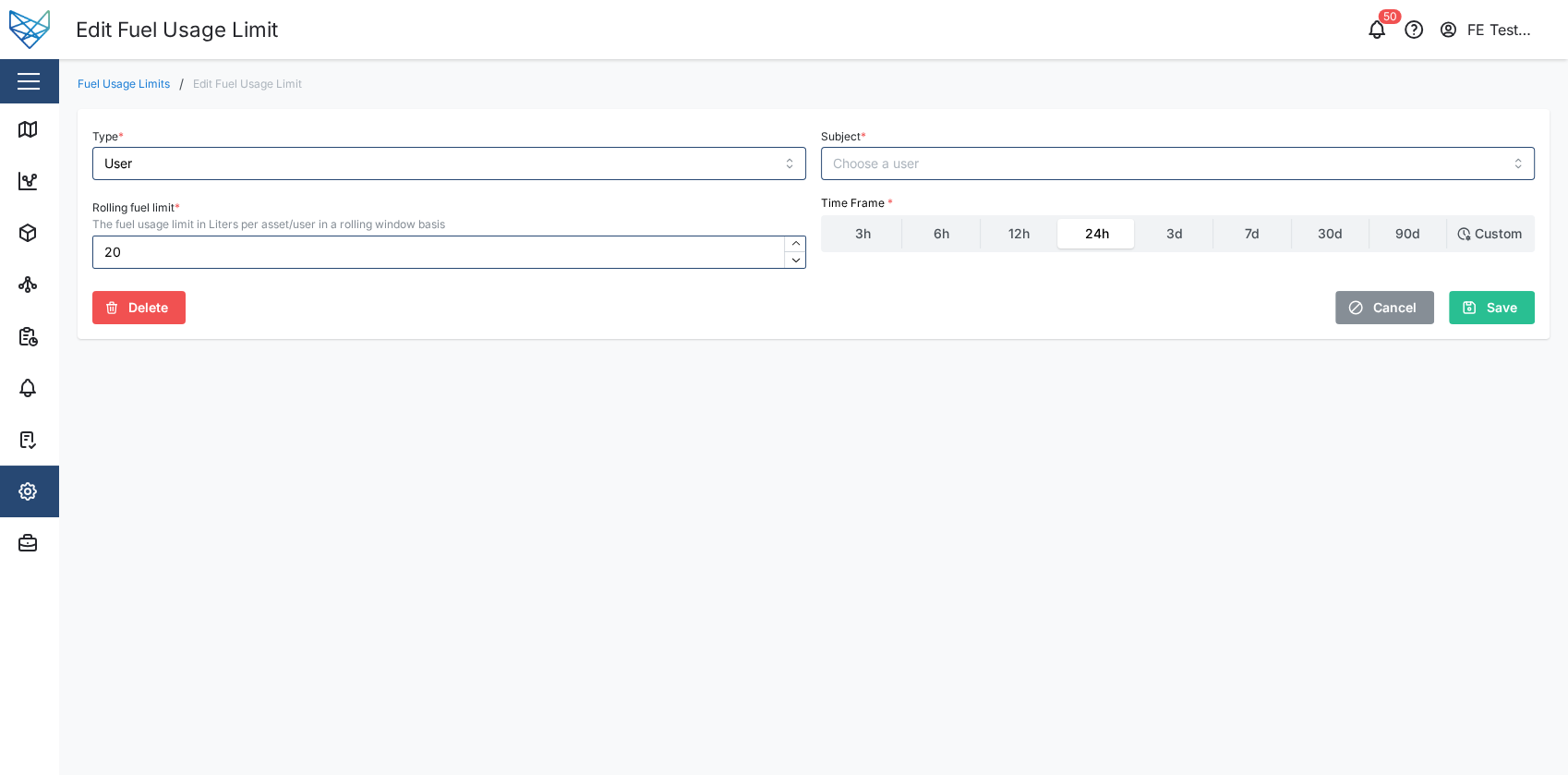
click at [859, 571] on main "Fuel Usage Limits / Edit Fuel Usage Limit Type * User Subject * Rolling fuel li…" at bounding box center [813, 417] width 1509 height 716
click at [1150, 221] on label "3d" at bounding box center [1174, 233] width 76 height 29
click at [1136, 219] on input "3d" at bounding box center [1136, 219] width 0 height 0
click at [1095, 242] on label "24h" at bounding box center [1095, 233] width 76 height 29
click at [1058, 219] on input "24h" at bounding box center [1058, 219] width 0 height 0
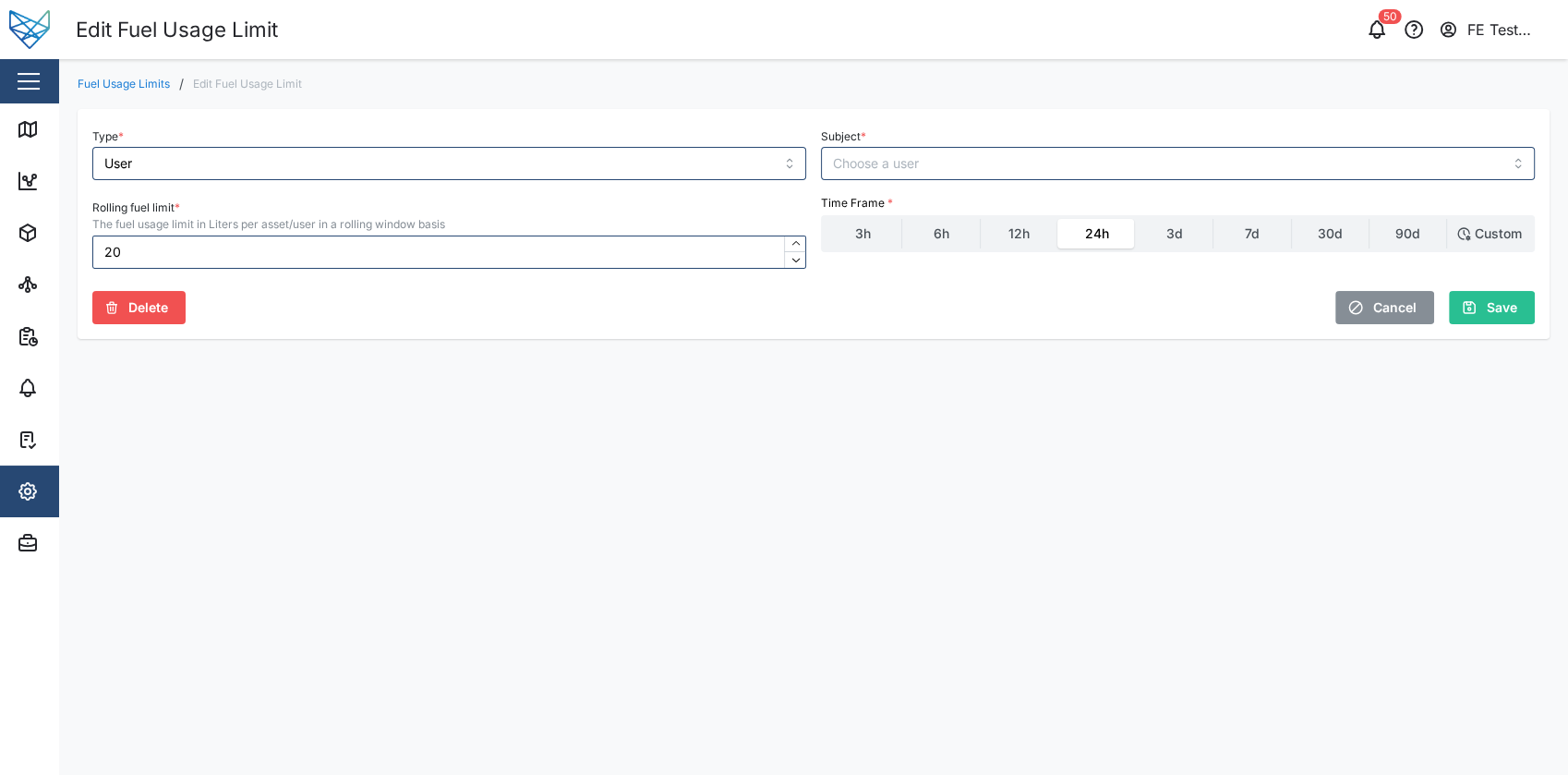
click at [136, 74] on div "Fuel Usage Limits / Edit Fuel Usage Limit Type * User Subject * Rolling fuel li…" at bounding box center [813, 218] width 1509 height 317
click at [126, 87] on link "Fuel Usage Limits" at bounding box center [124, 84] width 92 height 11
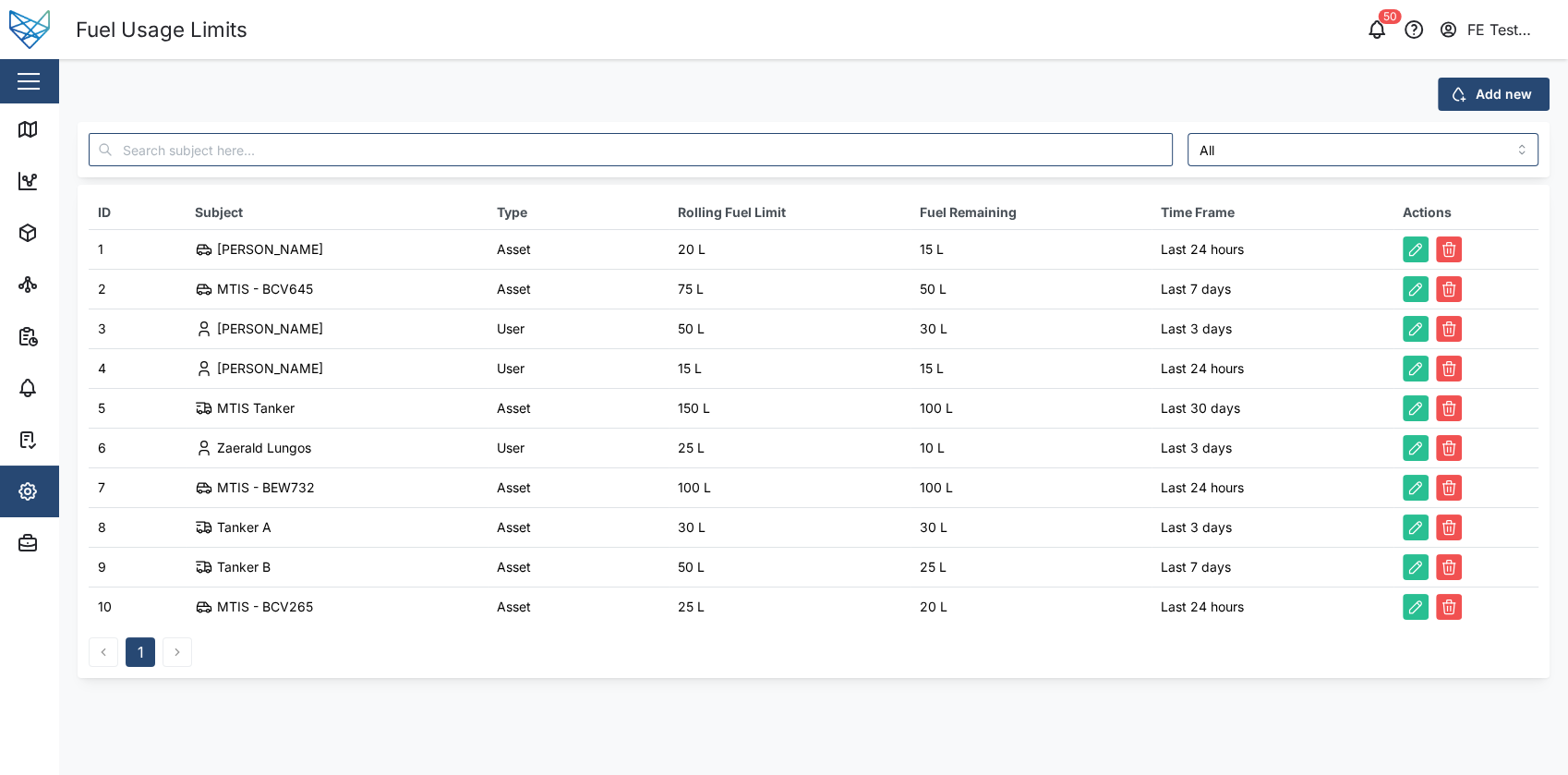
click at [836, 468] on td "100 L" at bounding box center [790, 487] width 242 height 40
click at [1457, 95] on icon "button" at bounding box center [1458, 94] width 17 height 17
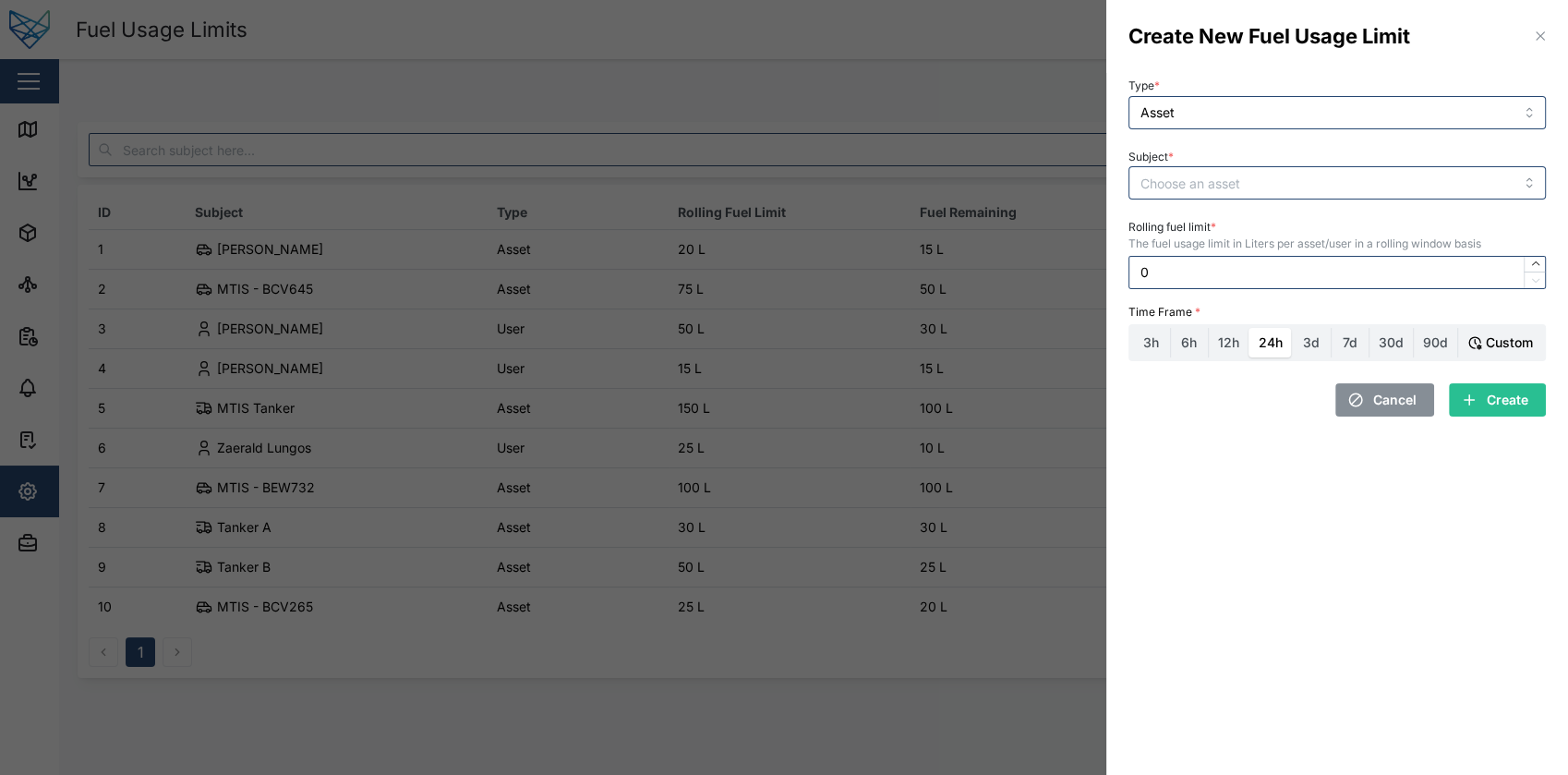
click at [1483, 329] on label "Custom" at bounding box center [1499, 342] width 84 height 29
click at [1458, 328] on input "Custom" at bounding box center [1458, 328] width 0 height 0
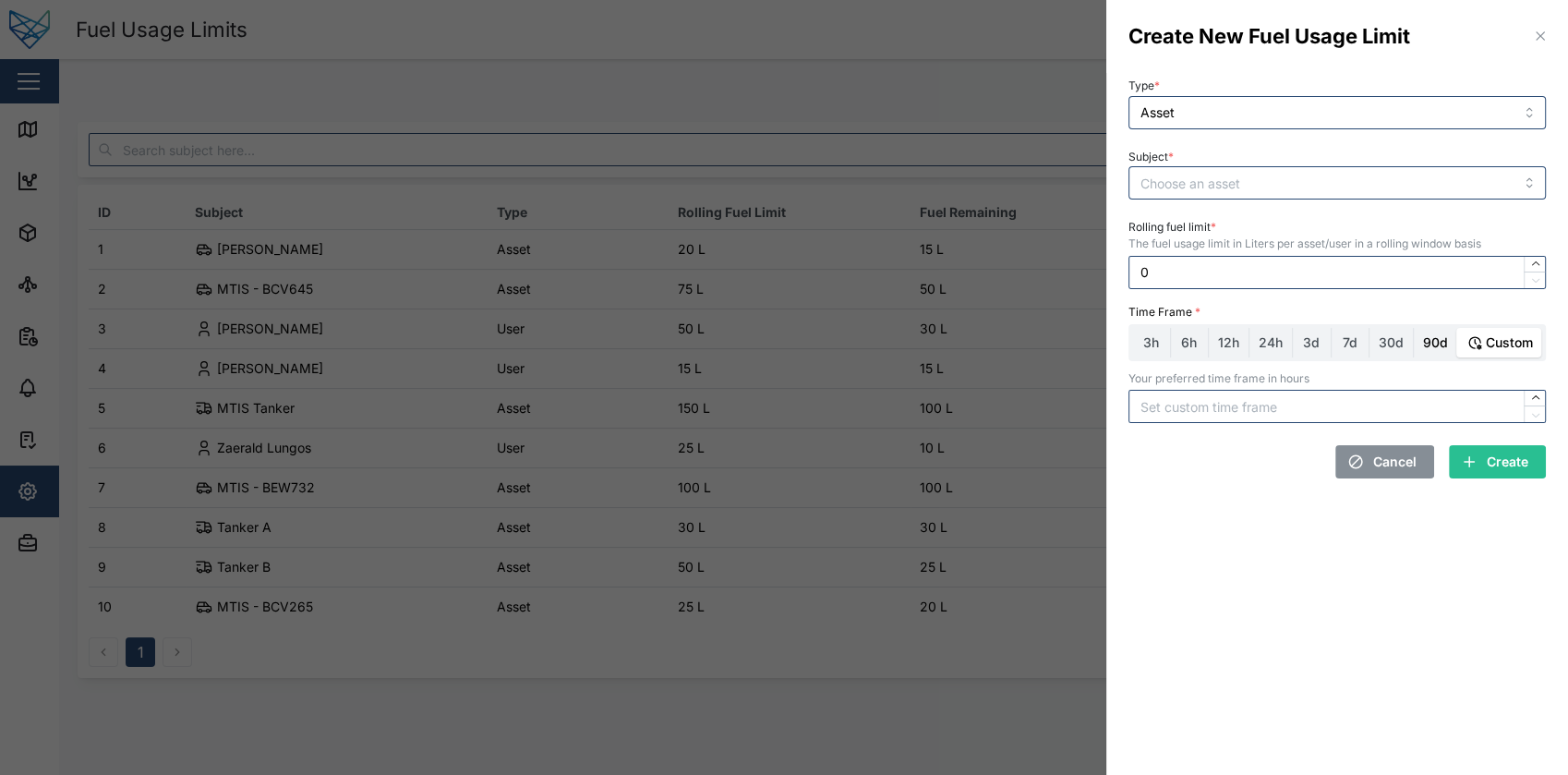
click at [1441, 346] on label "90d" at bounding box center [1435, 342] width 43 height 29
click at [1413, 328] on input "90d" at bounding box center [1413, 328] width 0 height 0
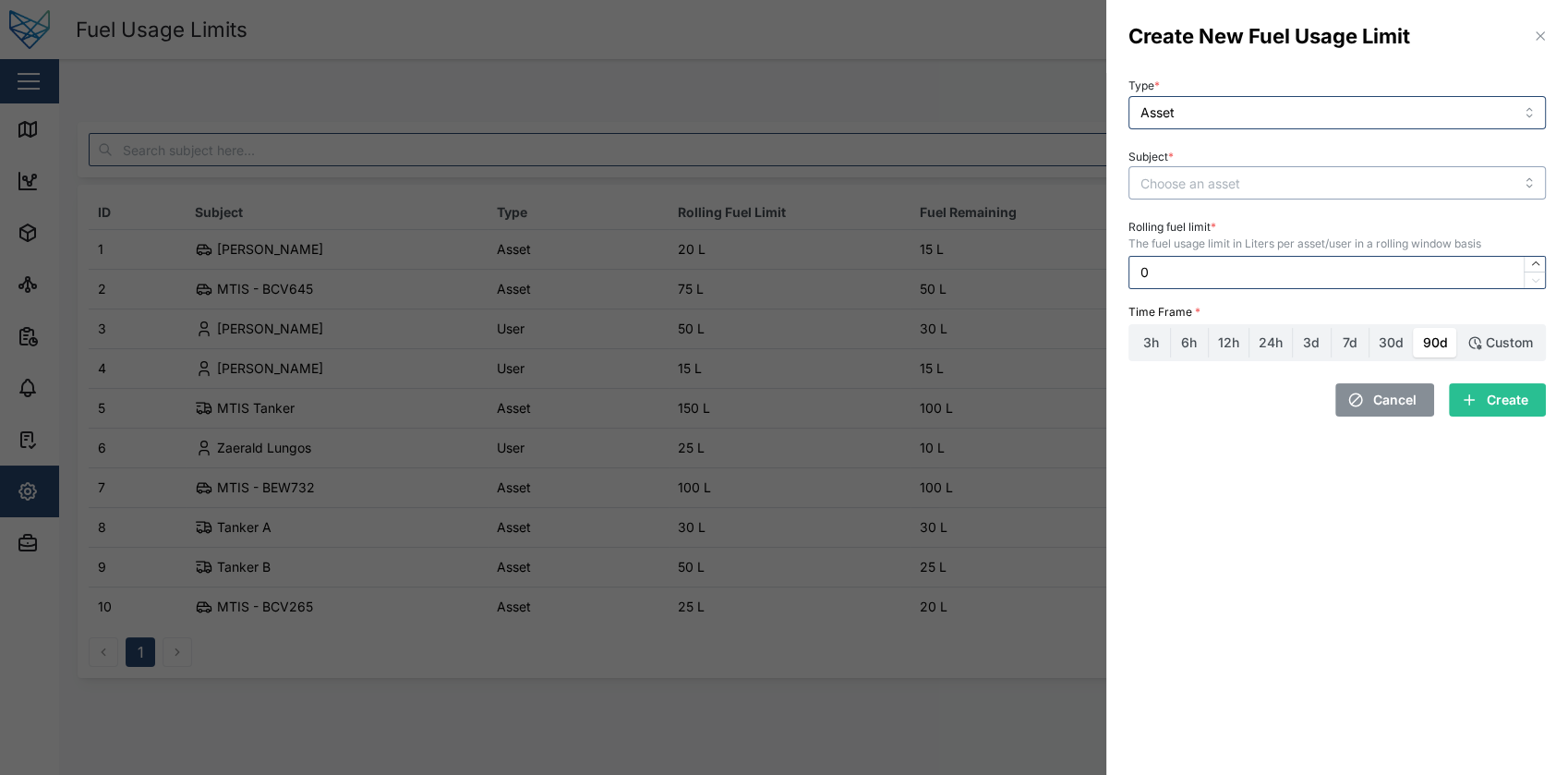
click at [1294, 191] on input "Subject *" at bounding box center [1337, 182] width 417 height 33
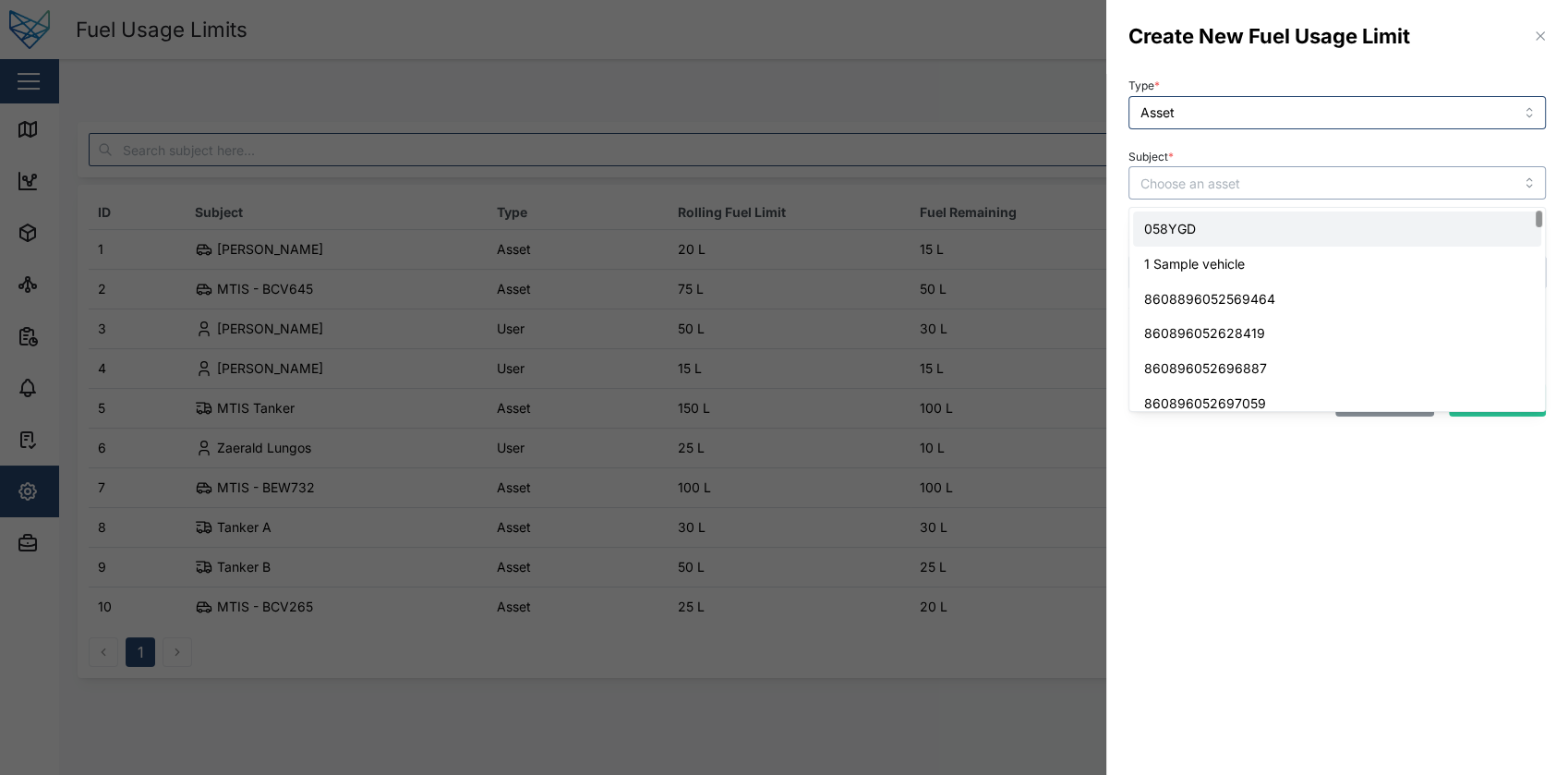
type input "058YGD"
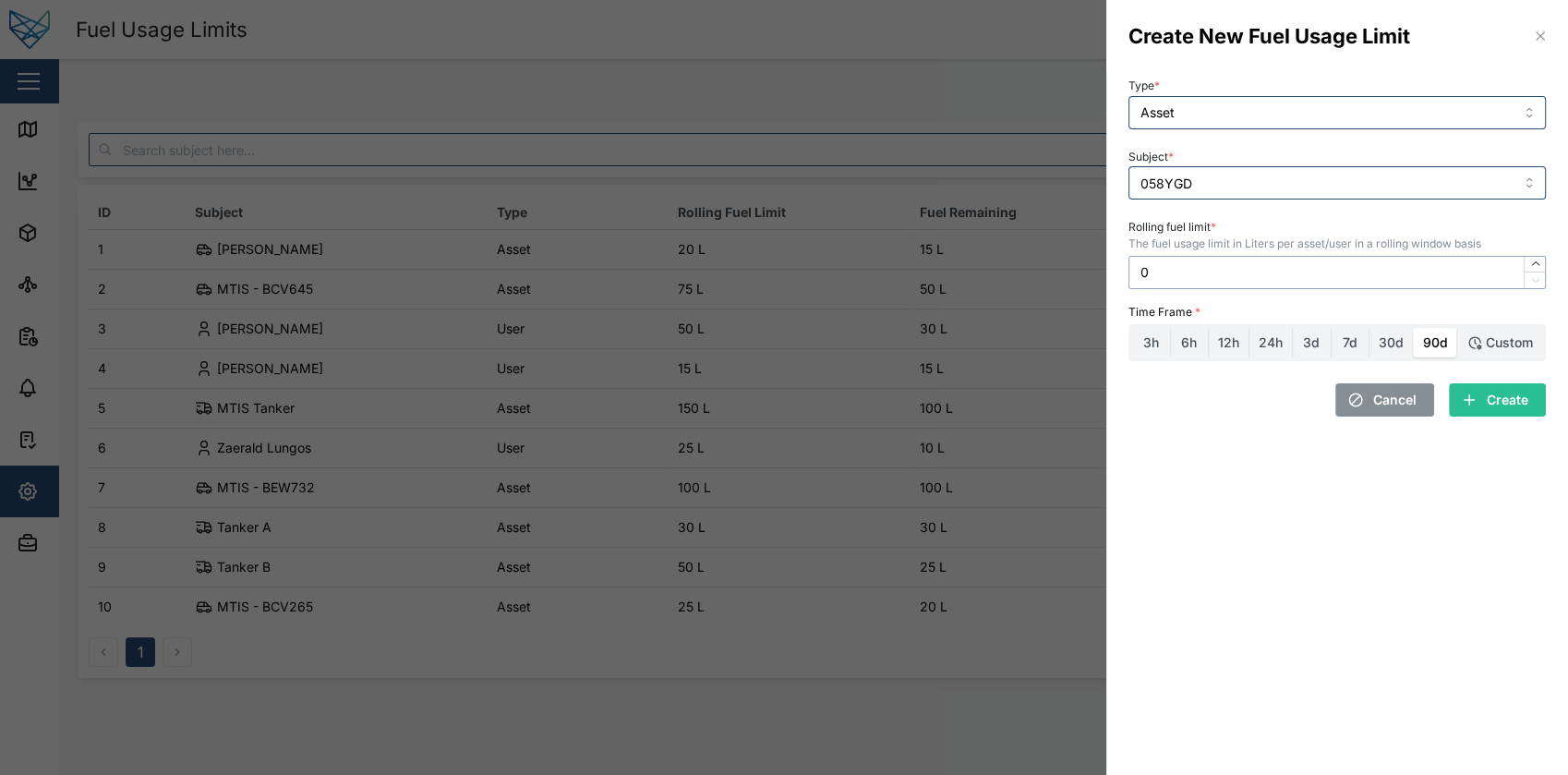
click at [1317, 269] on input "0" at bounding box center [1337, 272] width 417 height 33
type input "2"
type input "50"
click at [1500, 341] on div "Custom" at bounding box center [1510, 343] width 47 height 21
click at [1458, 328] on input "Custom" at bounding box center [1458, 328] width 0 height 0
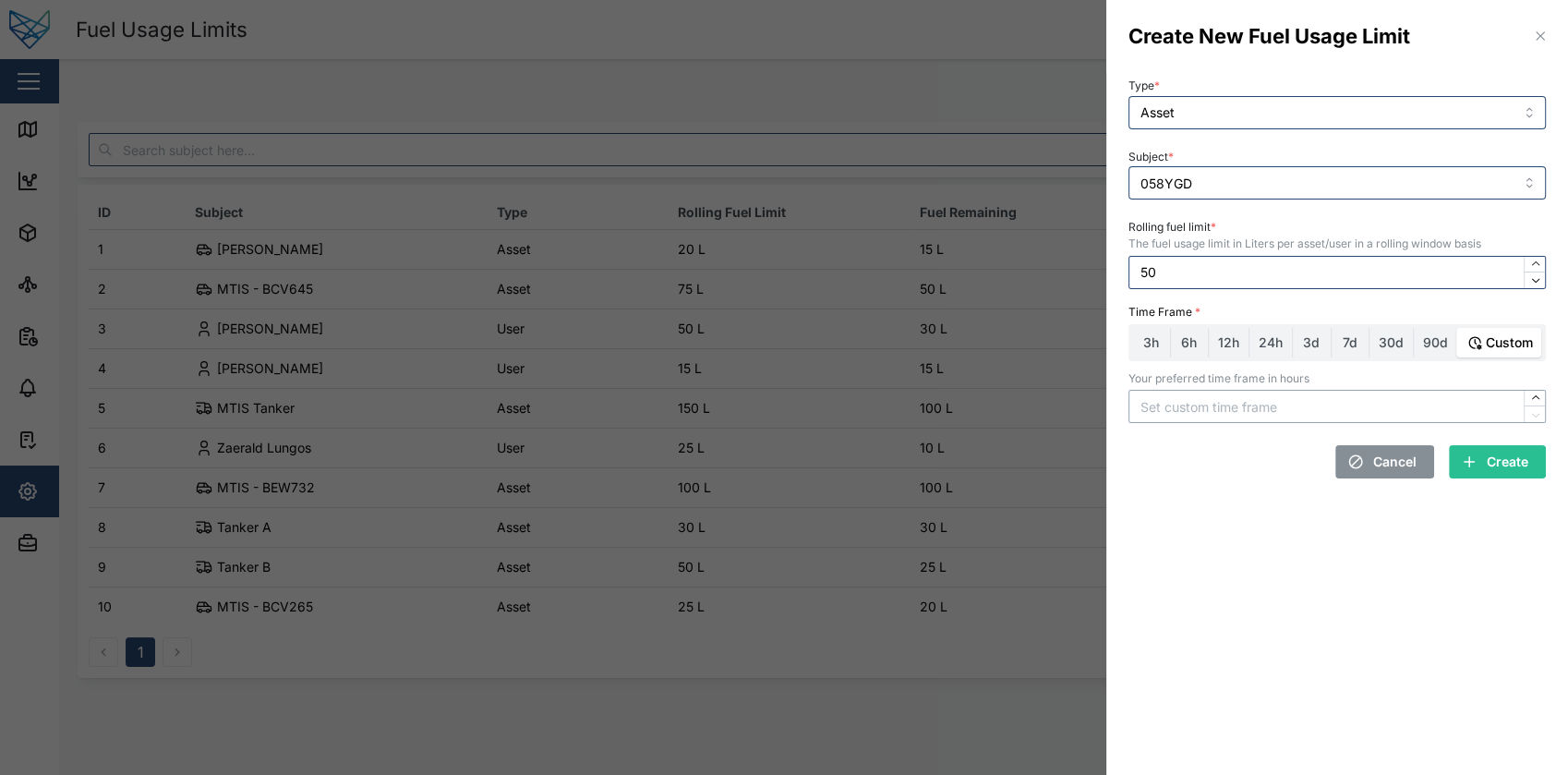
click at [1371, 398] on input "text" at bounding box center [1337, 406] width 417 height 33
type input "50"
click at [1371, 398] on input "50" at bounding box center [1337, 406] width 417 height 33
type input "120"
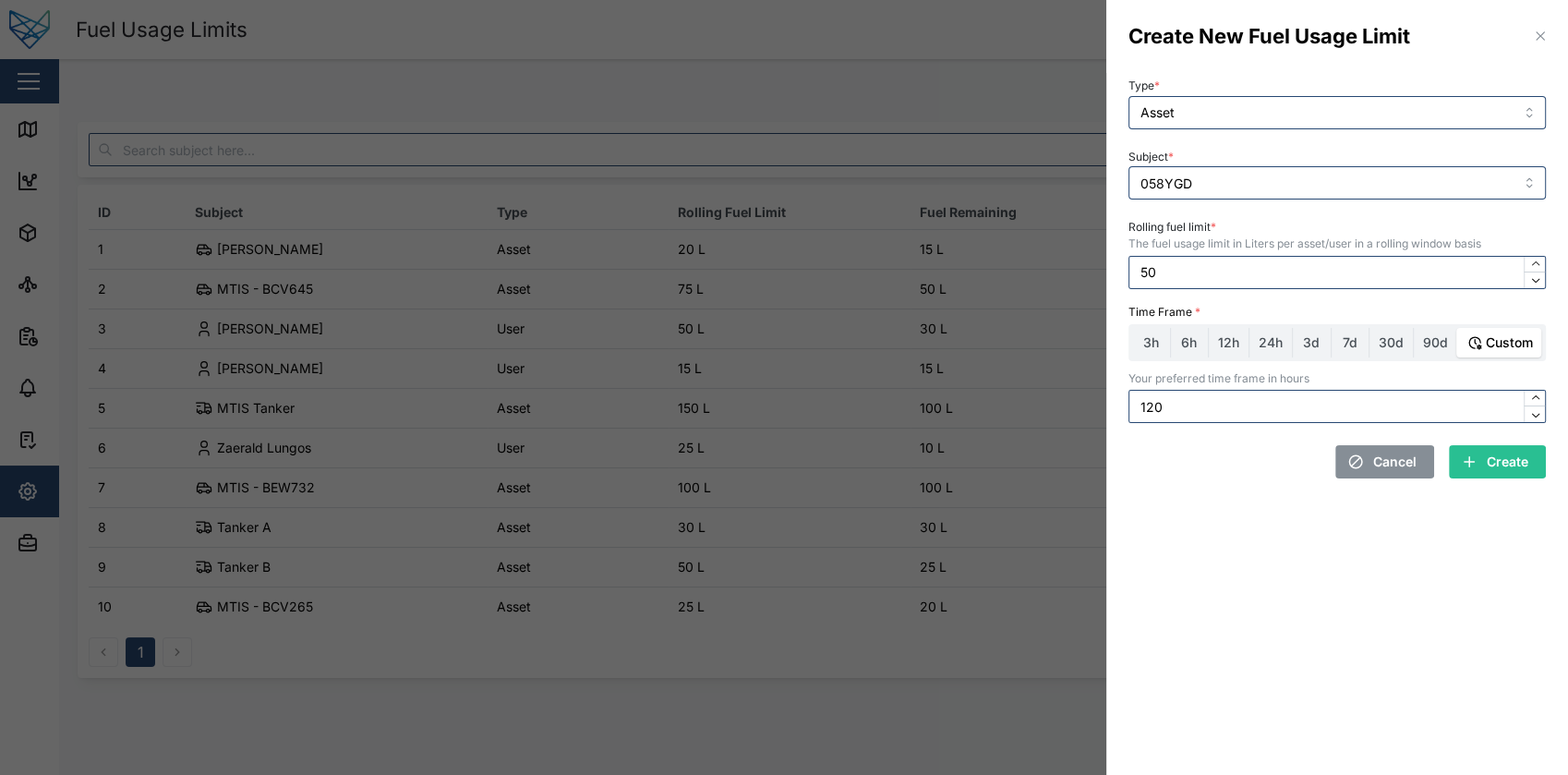
click at [980, 255] on div at bounding box center [784, 387] width 1568 height 775
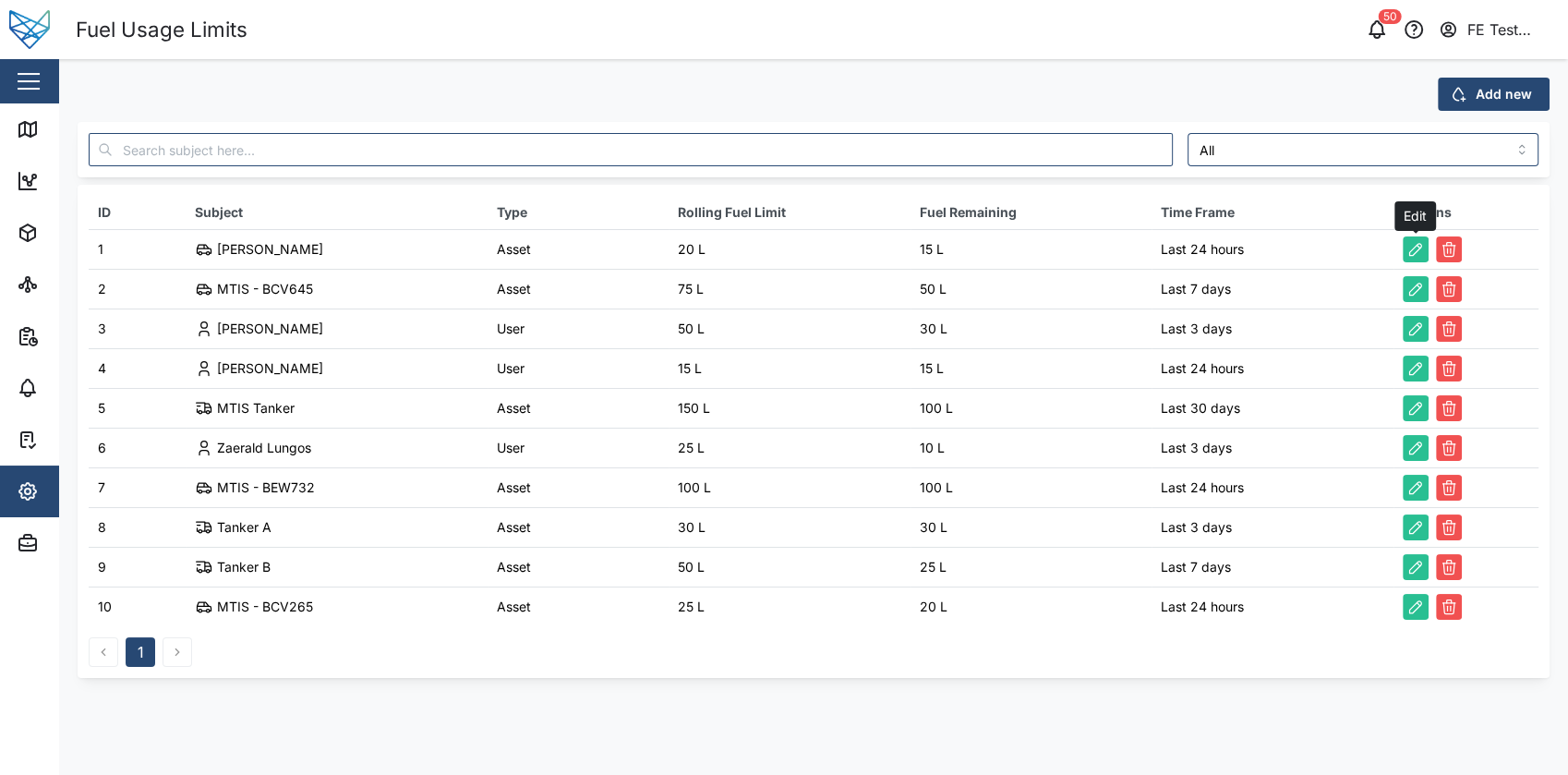
click at [1418, 251] on icon "button" at bounding box center [1415, 249] width 19 height 19
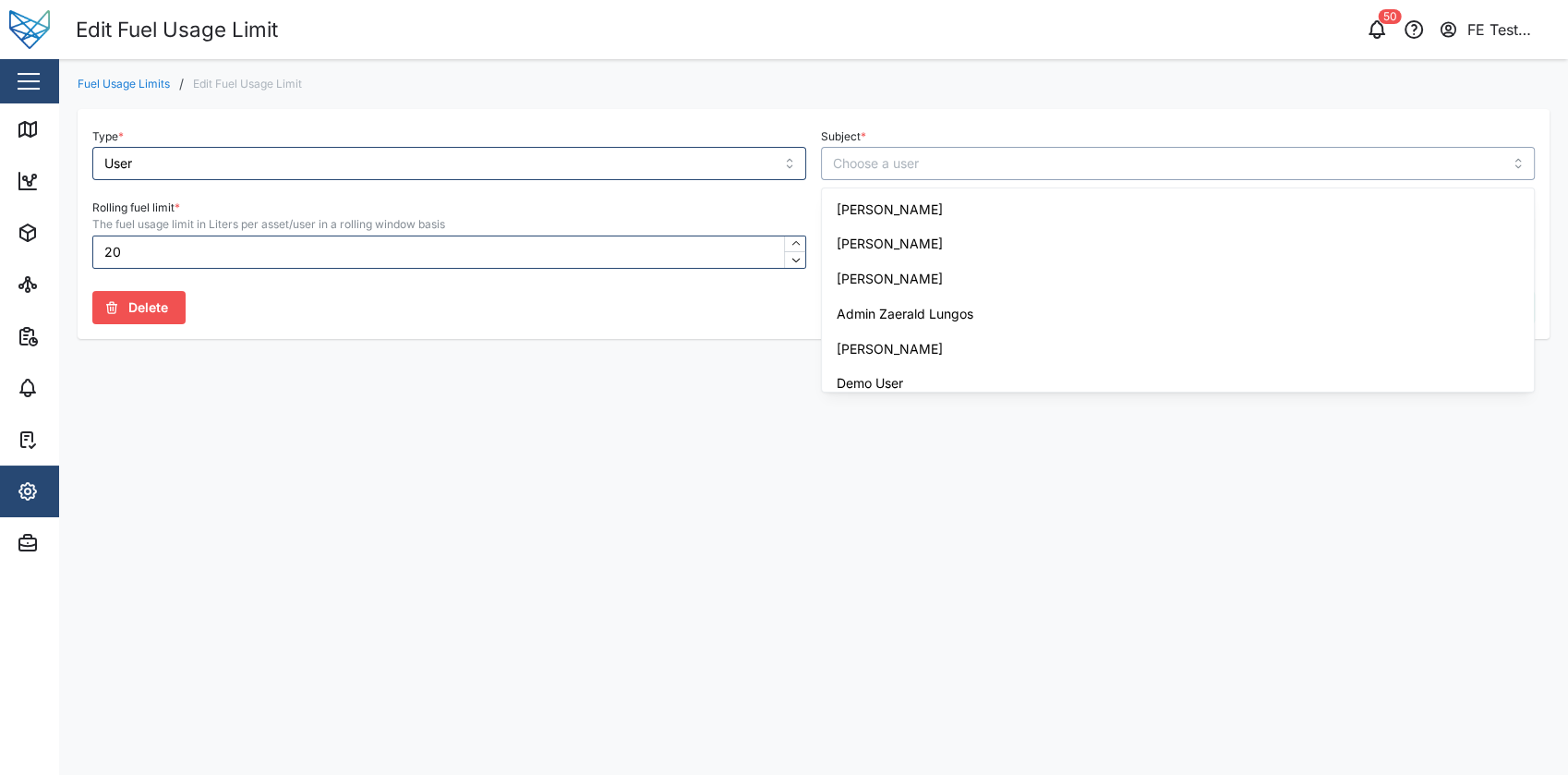
click at [1080, 164] on input "Subject *" at bounding box center [1177, 163] width 713 height 33
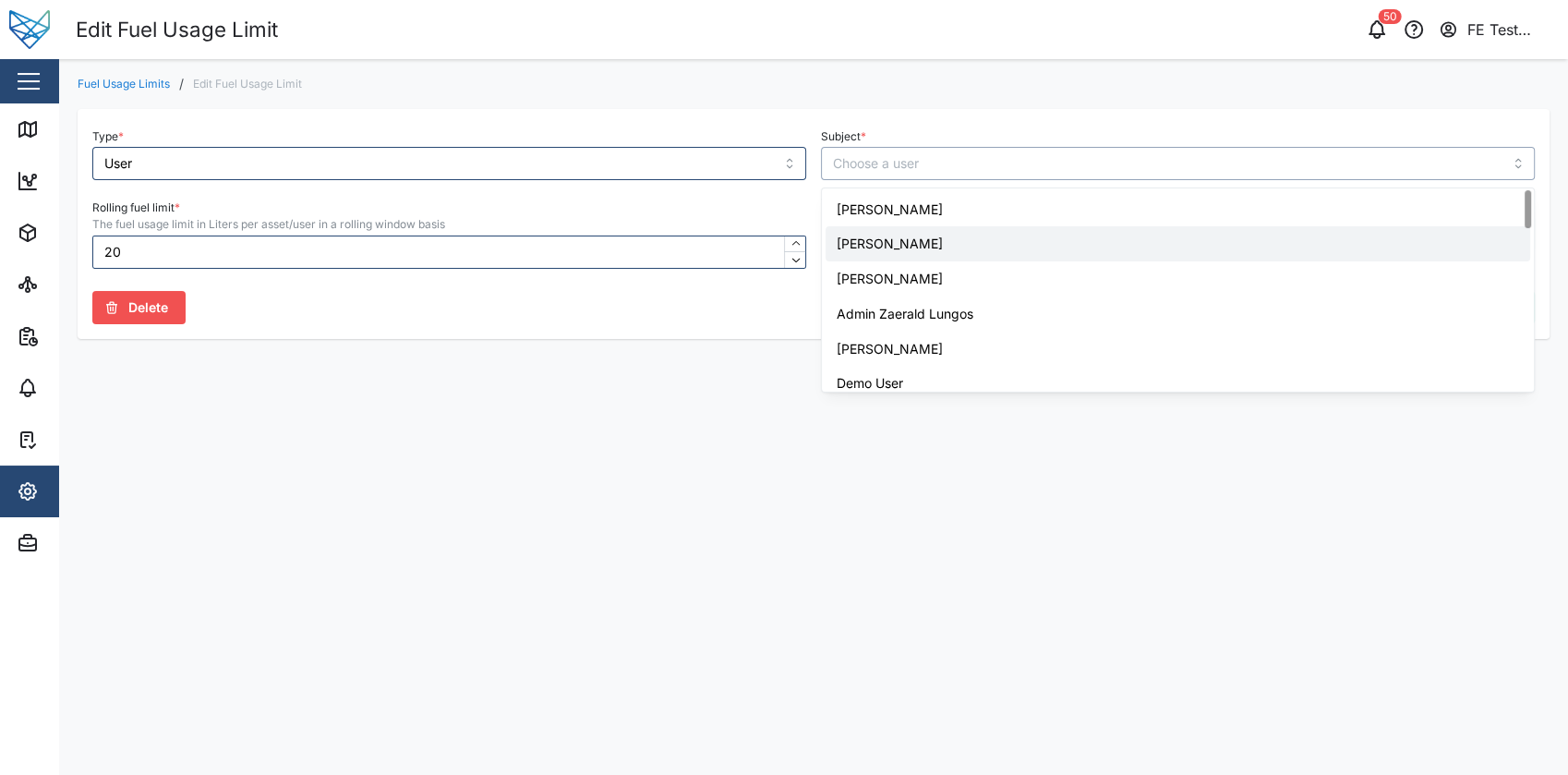
type input "Jacob Seymour"
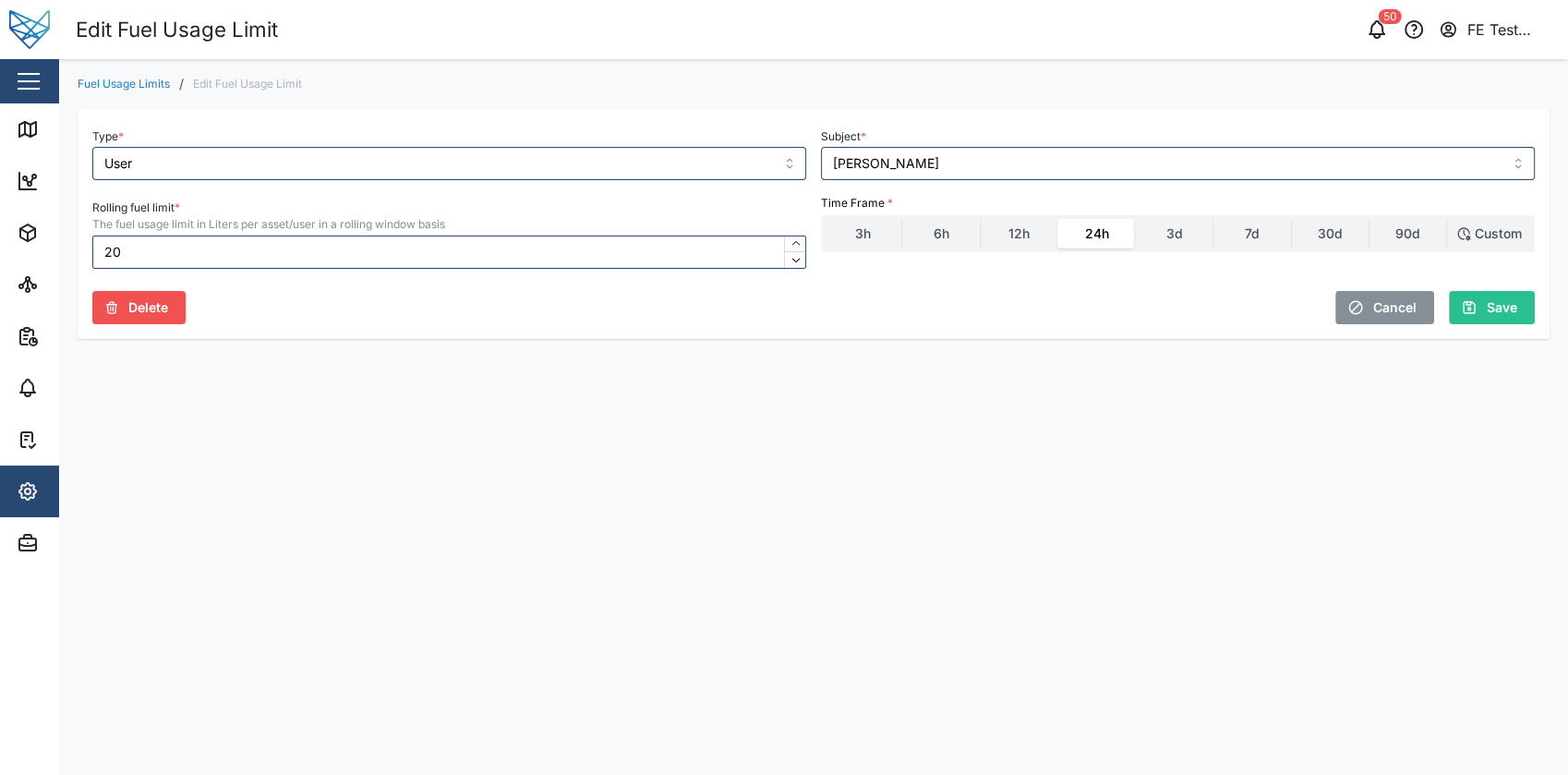
click at [1418, 441] on main "Fuel Usage Limits / Edit Fuel Usage Limit Type * User Subject * Jacob Seymour R…" at bounding box center [813, 417] width 1509 height 716
click at [1409, 312] on span "Cancel" at bounding box center [1394, 307] width 43 height 31
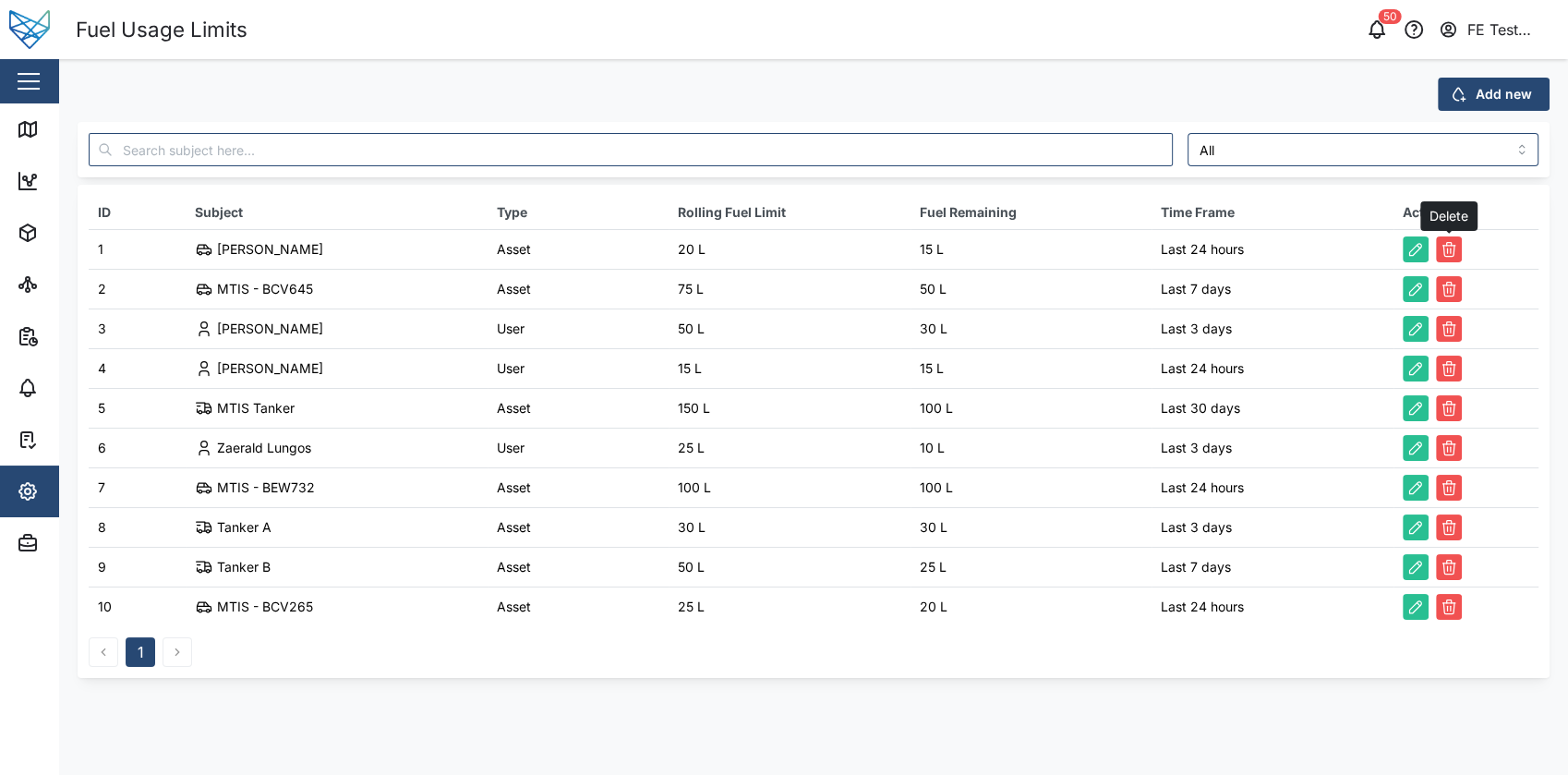
click at [1458, 247] on button "button" at bounding box center [1448, 249] width 25 height 25
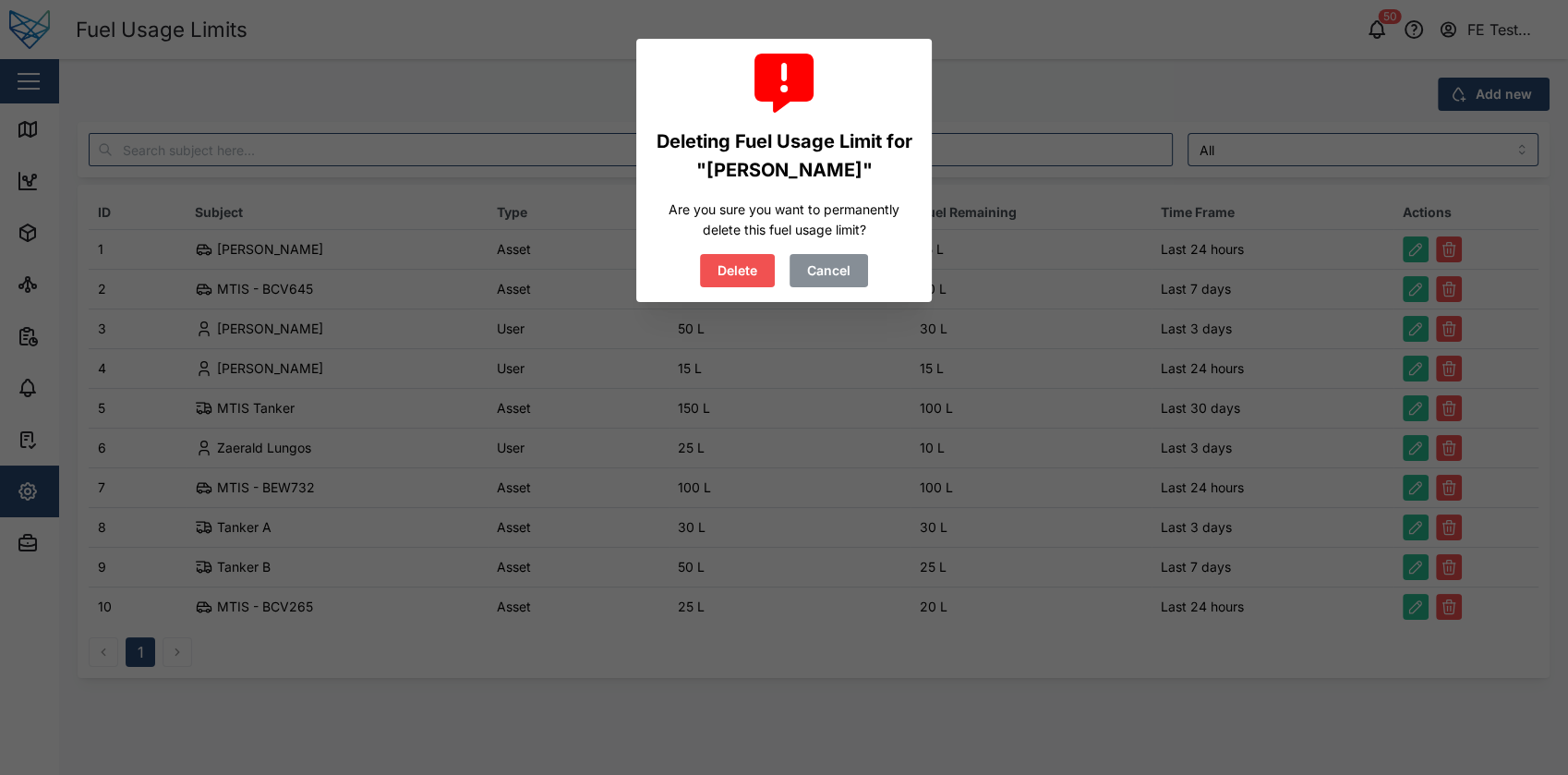
click at [830, 262] on span "Cancel" at bounding box center [828, 270] width 43 height 31
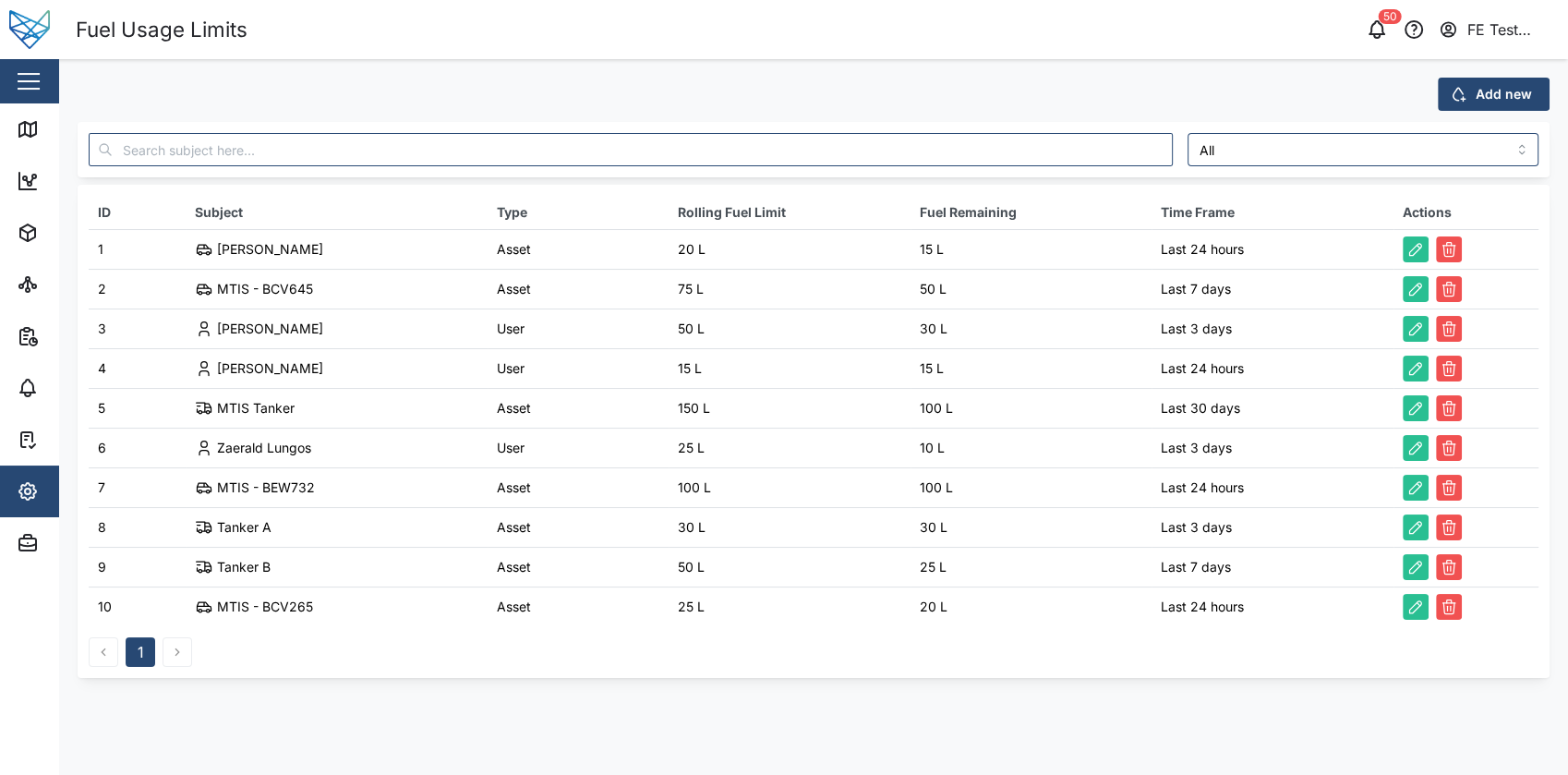
click at [1482, 21] on div "FE Test Admin" at bounding box center [1510, 30] width 85 height 23
click at [1507, 155] on icon at bounding box center [1507, 160] width 11 height 11
click at [1493, 150] on input "checkbox" at bounding box center [1493, 150] width 0 height 0
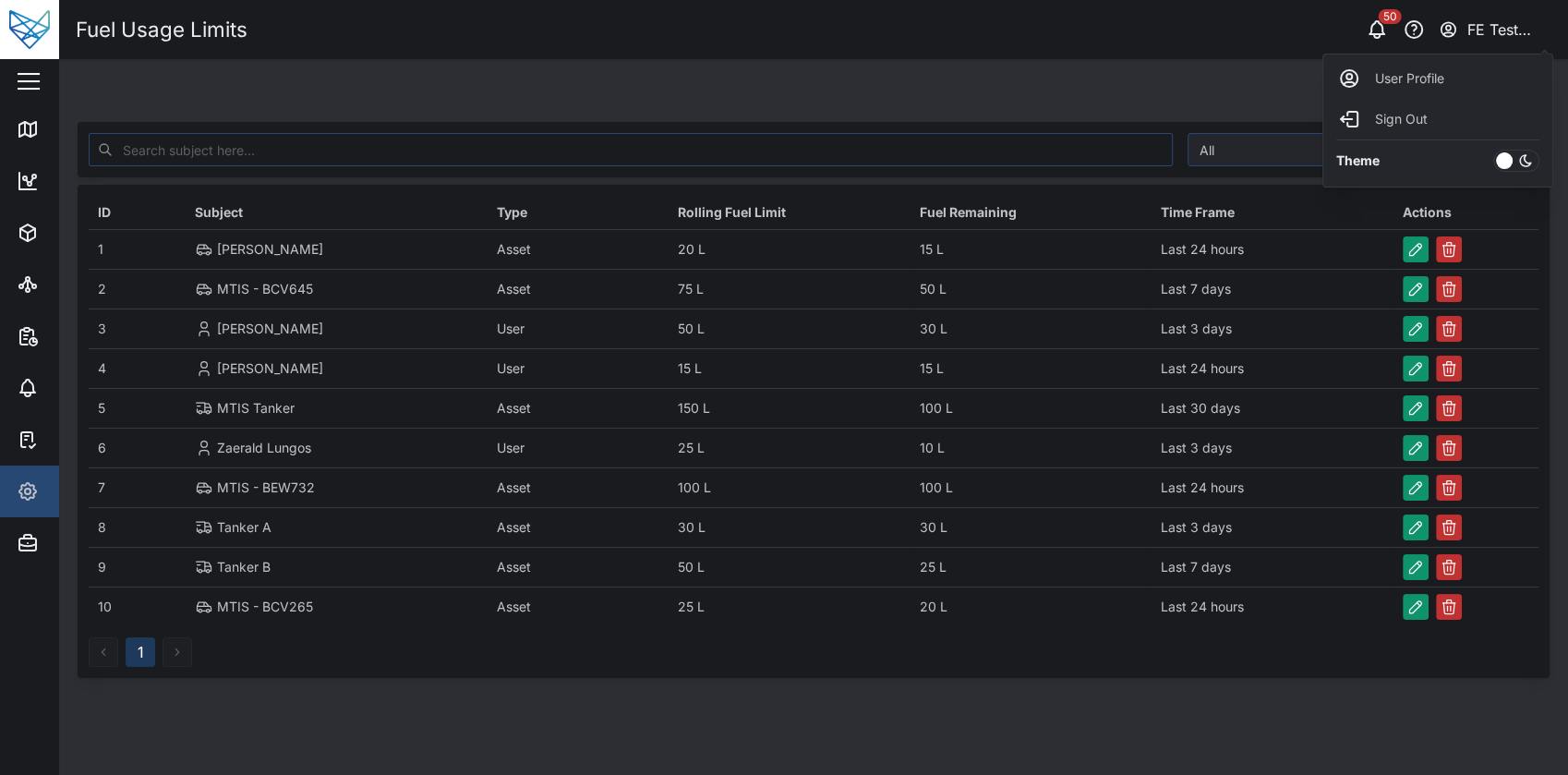
click at [1099, 739] on main "Add new All ID Subject Type Rolling Fuel Limit Fuel Remaining Time Frame Action…" at bounding box center [813, 417] width 1509 height 716
click at [1507, 41] on button "FE Test Admin" at bounding box center [1495, 29] width 115 height 25
click at [1179, 103] on div "Add new" at bounding box center [813, 93] width 1472 height 33
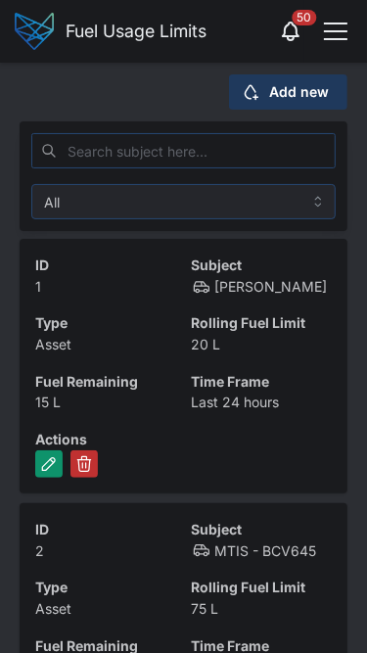
scroll to position [10, 0]
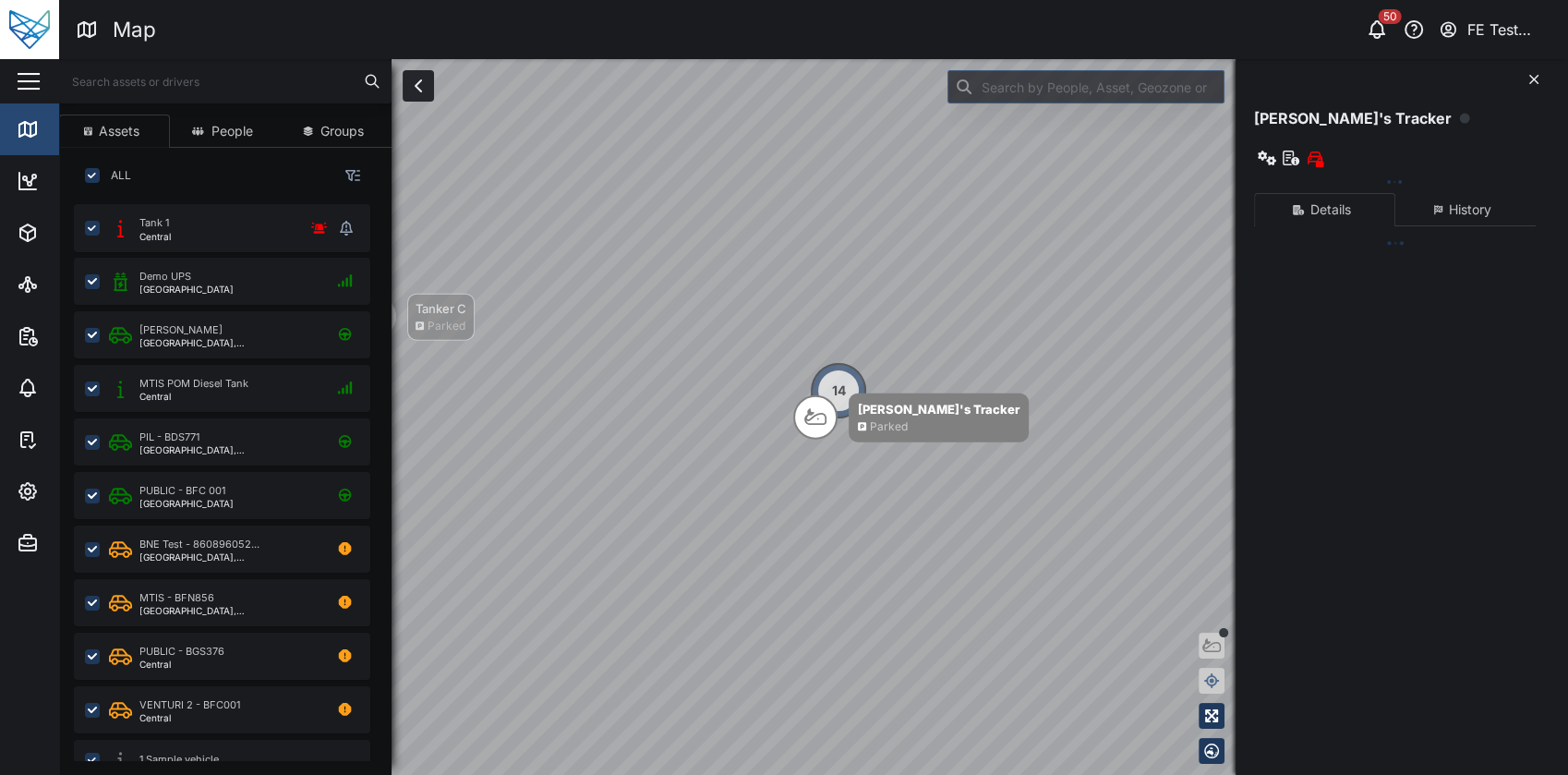
click at [42, 93] on button "button" at bounding box center [28, 80] width 31 height 31
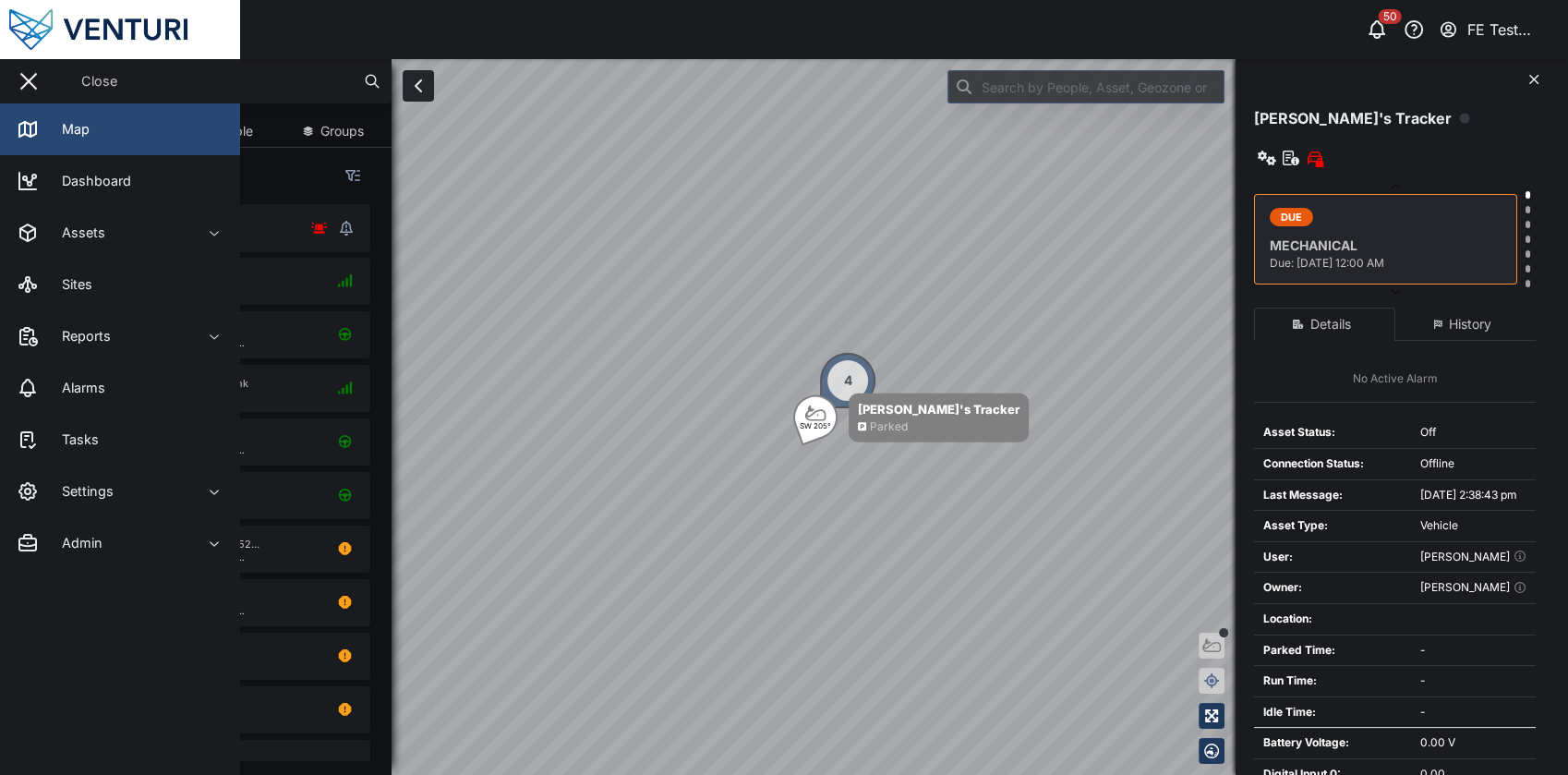
click at [1511, 27] on div "FE Test Admin" at bounding box center [1510, 30] width 85 height 23
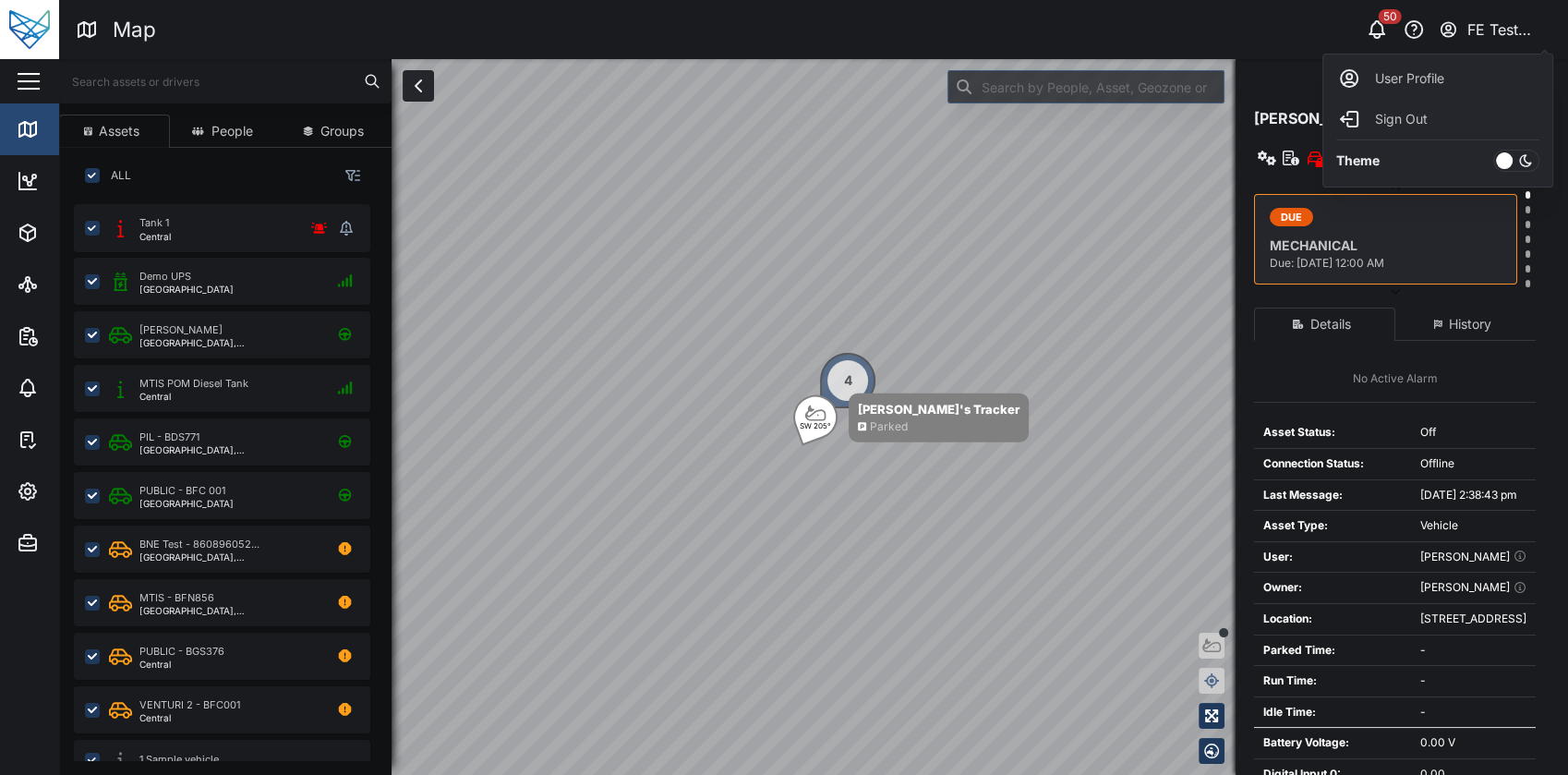
click at [1522, 155] on icon at bounding box center [1526, 160] width 11 height 11
click at [1493, 150] on input "checkbox" at bounding box center [1493, 150] width 0 height 0
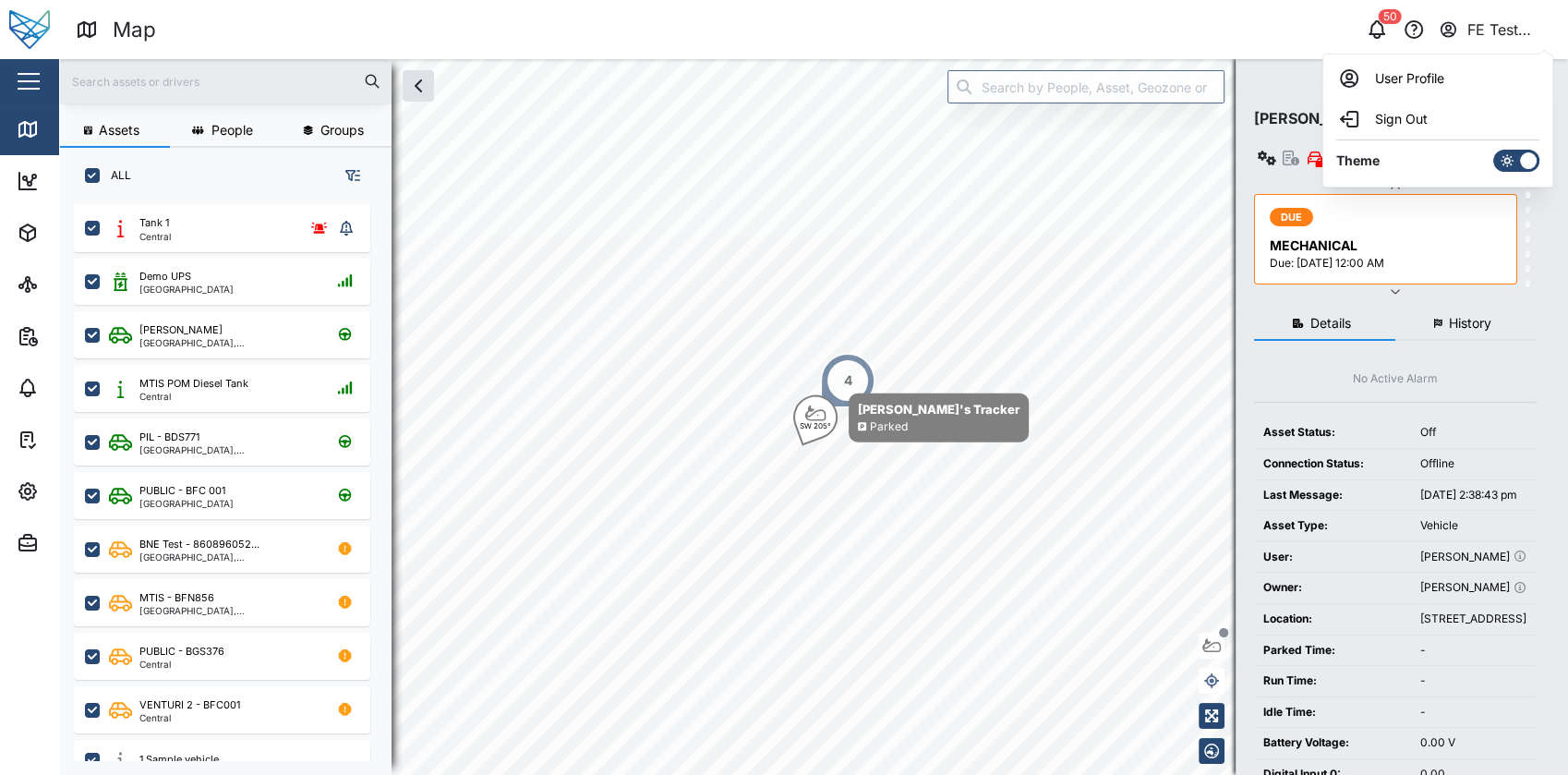
click at [54, 92] on div "Close" at bounding box center [120, 81] width 240 height 44
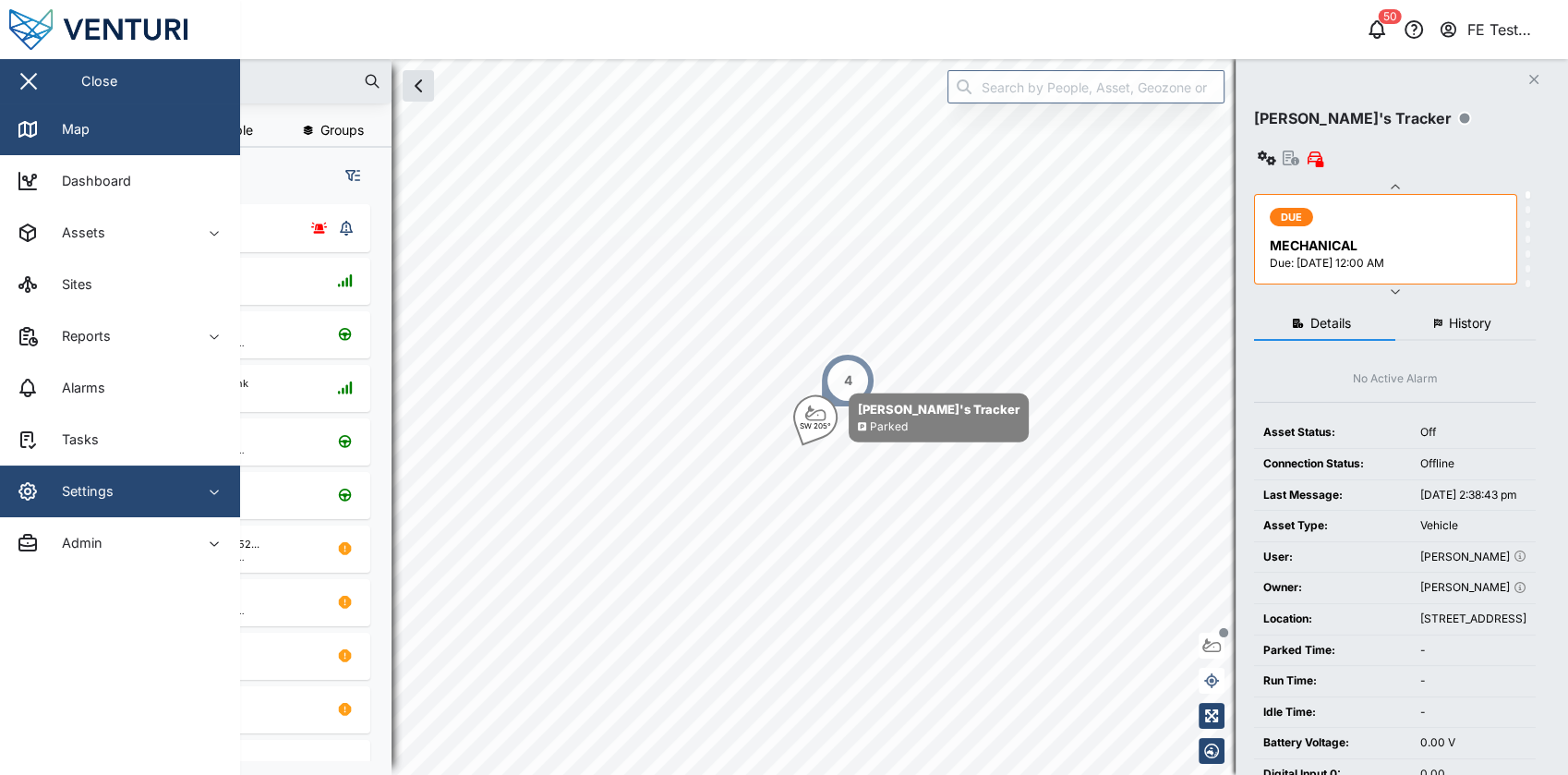
click at [108, 501] on div "Settings" at bounding box center [80, 492] width 65 height 21
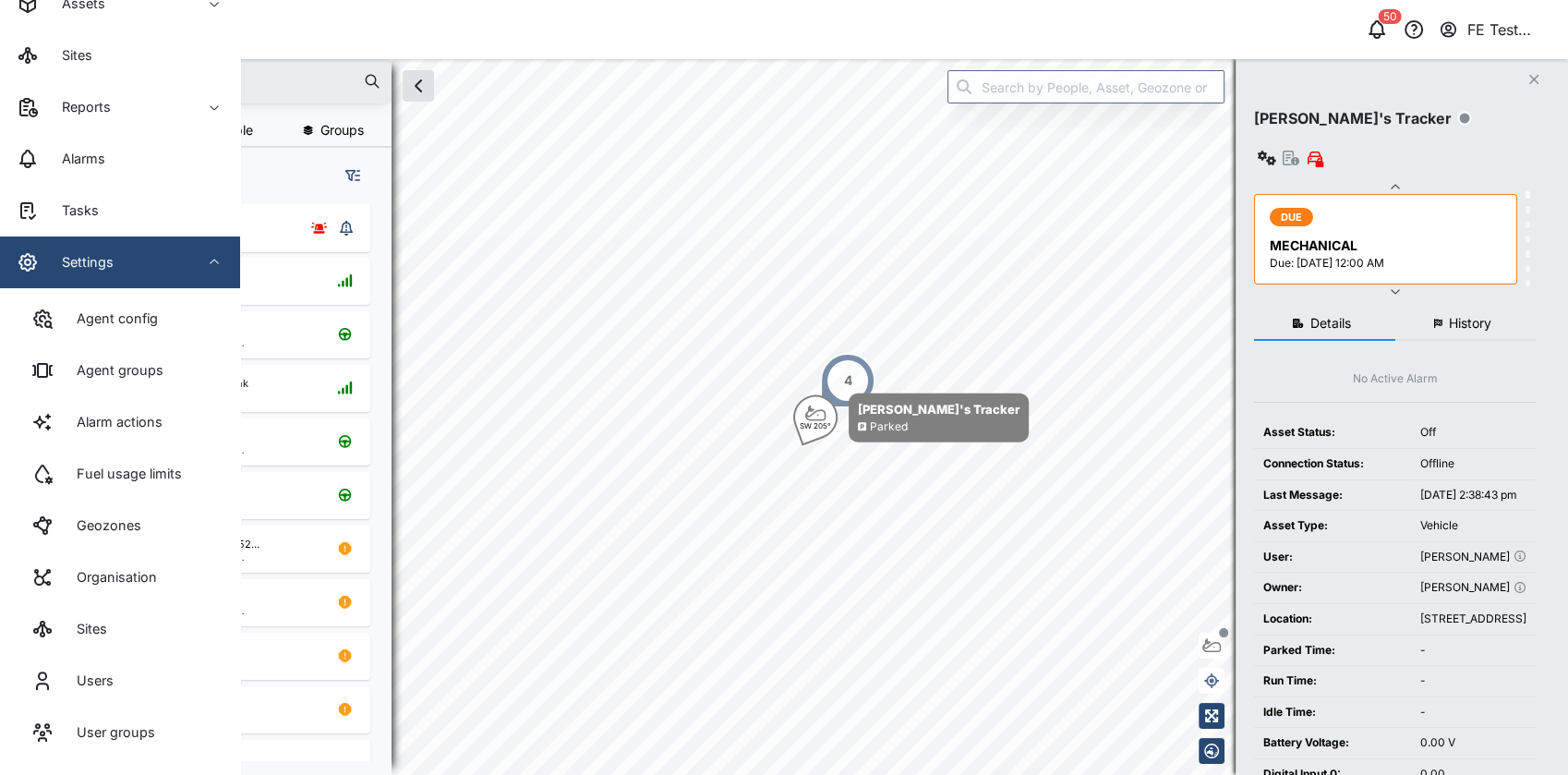
scroll to position [237, 0]
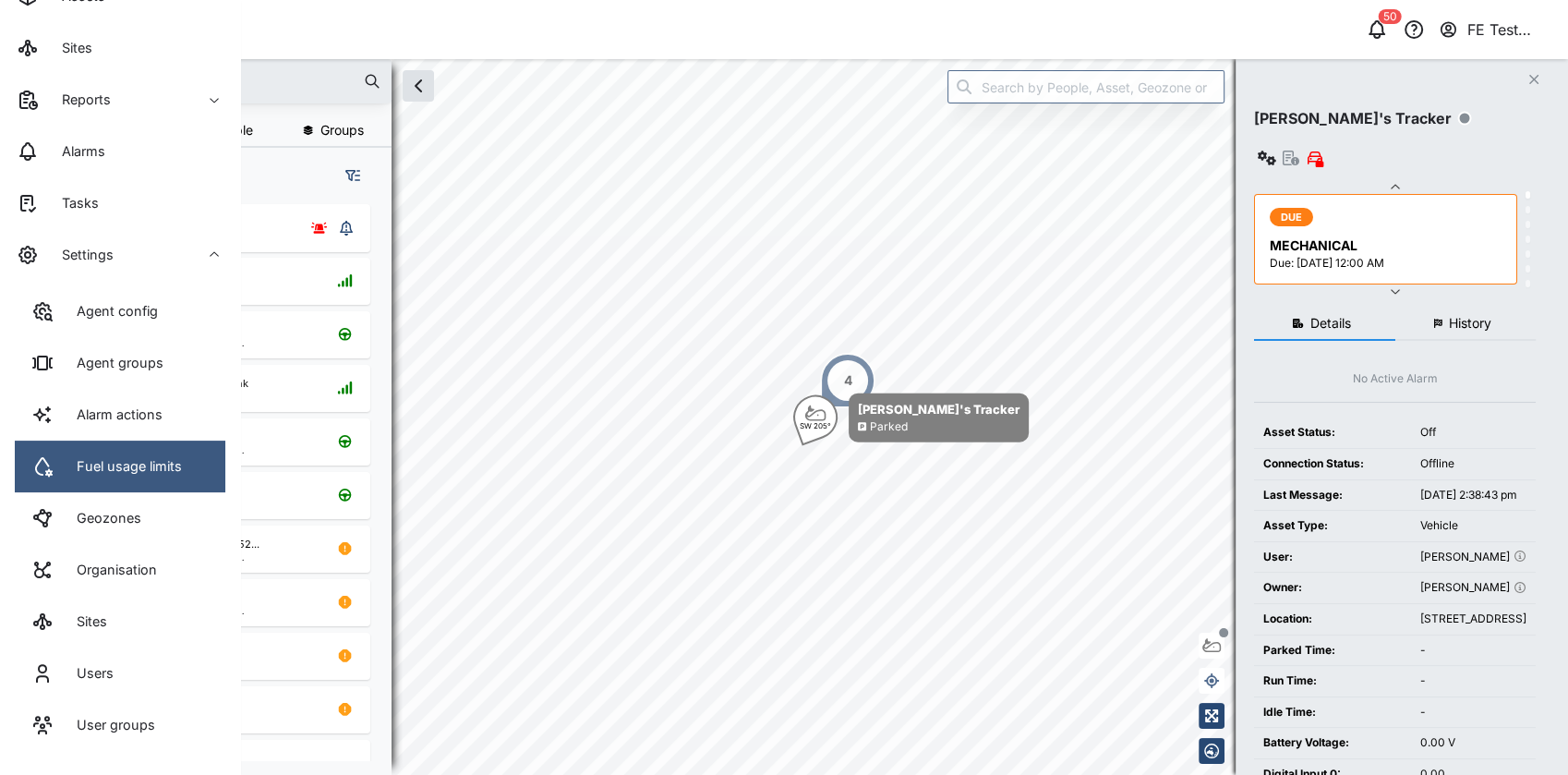
click at [189, 473] on link "Fuel usage limits" at bounding box center [120, 466] width 210 height 52
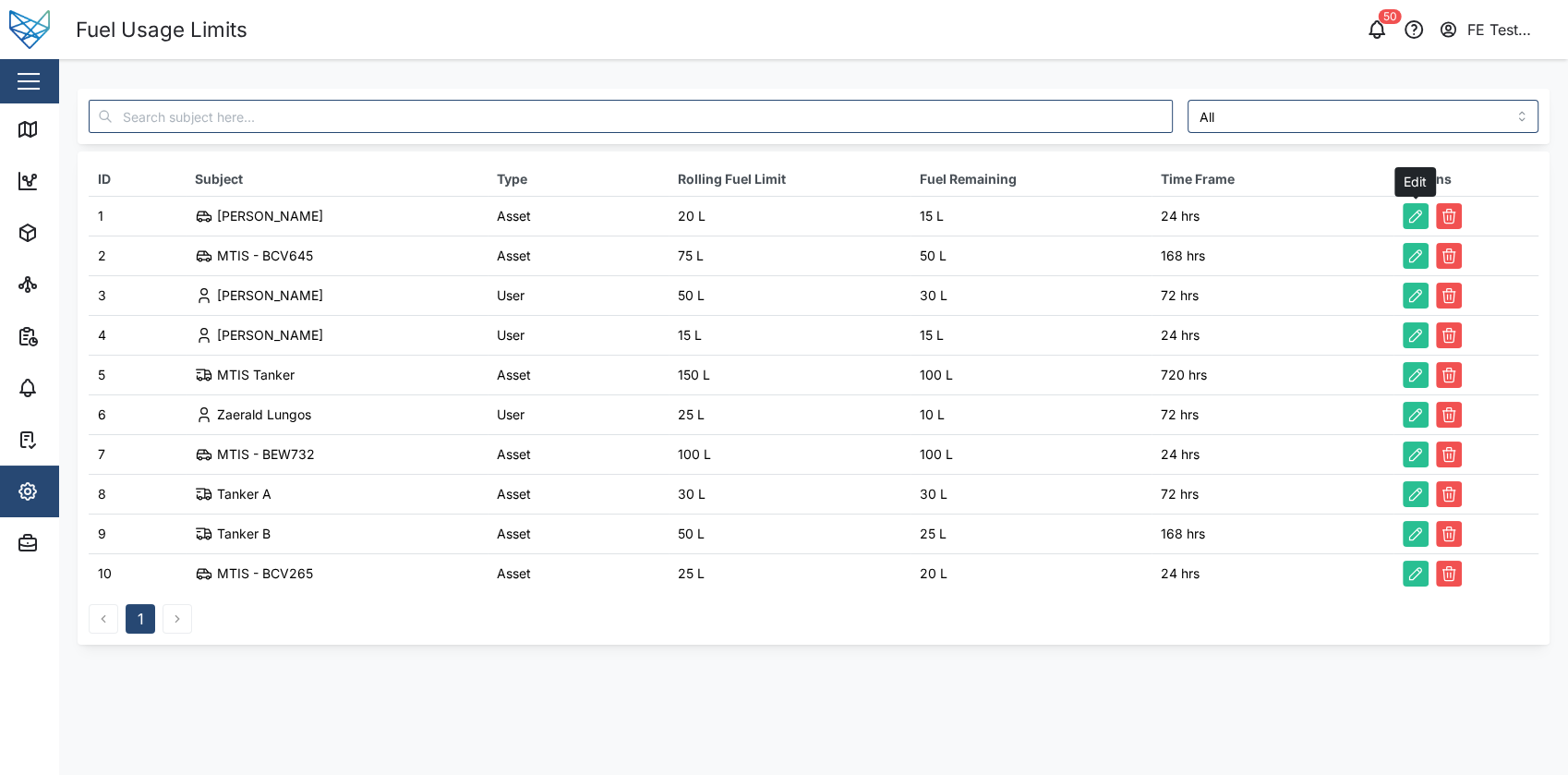
click at [1415, 214] on icon "button" at bounding box center [1415, 216] width 19 height 19
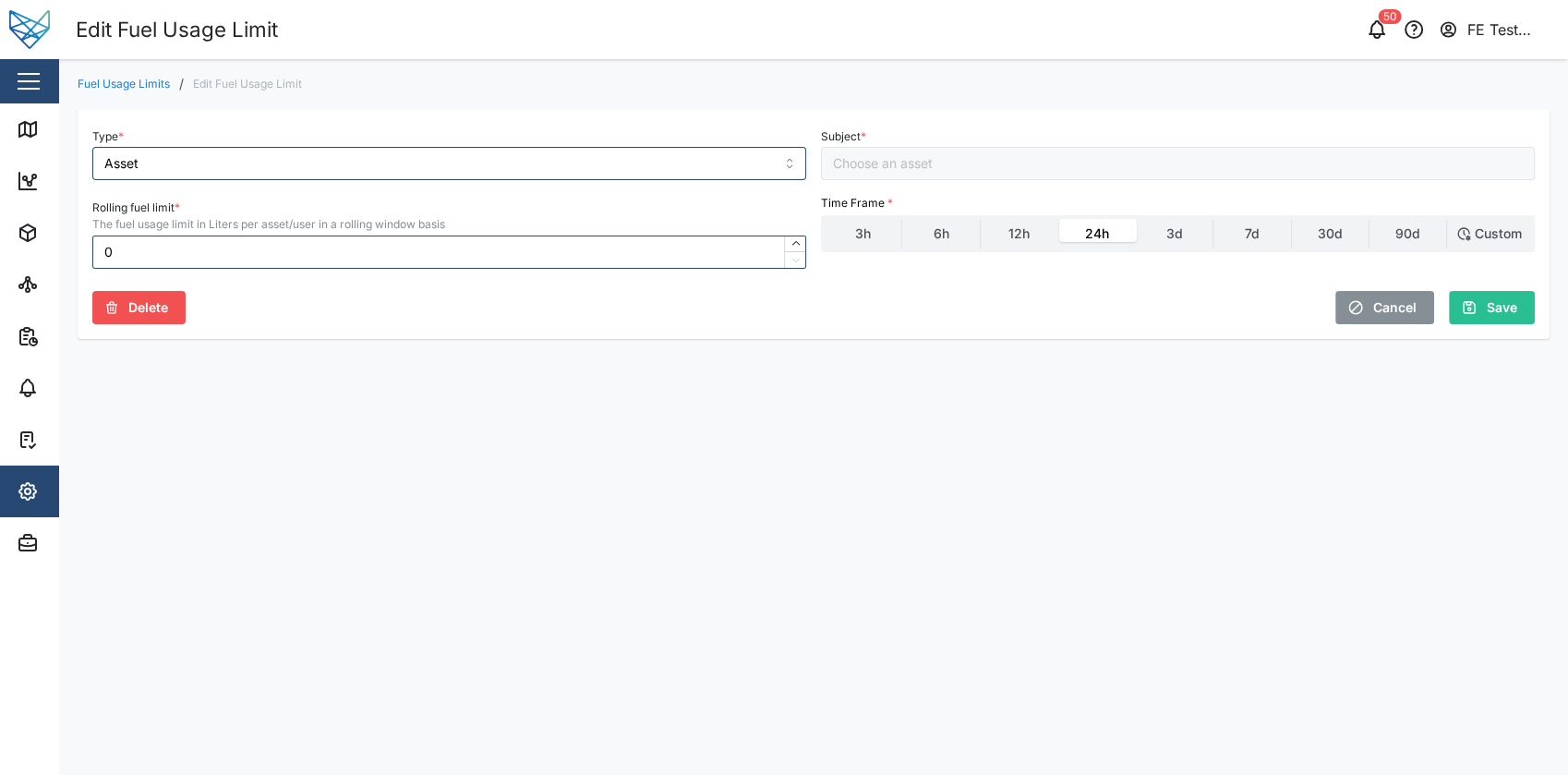
type input "User"
type input "20"
click at [137, 297] on span "Delete" at bounding box center [148, 307] width 40 height 31
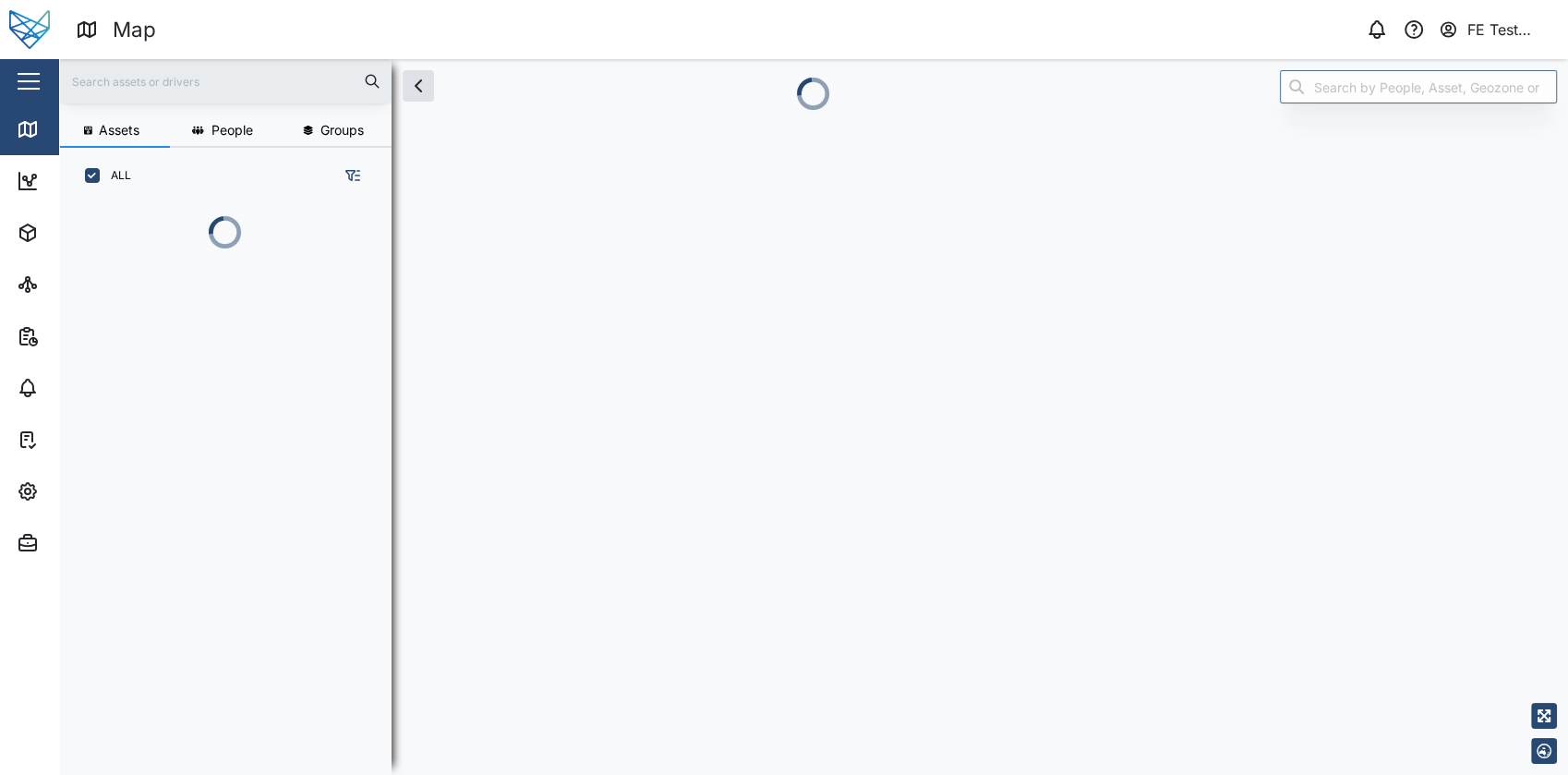
scroll to position [547, 287]
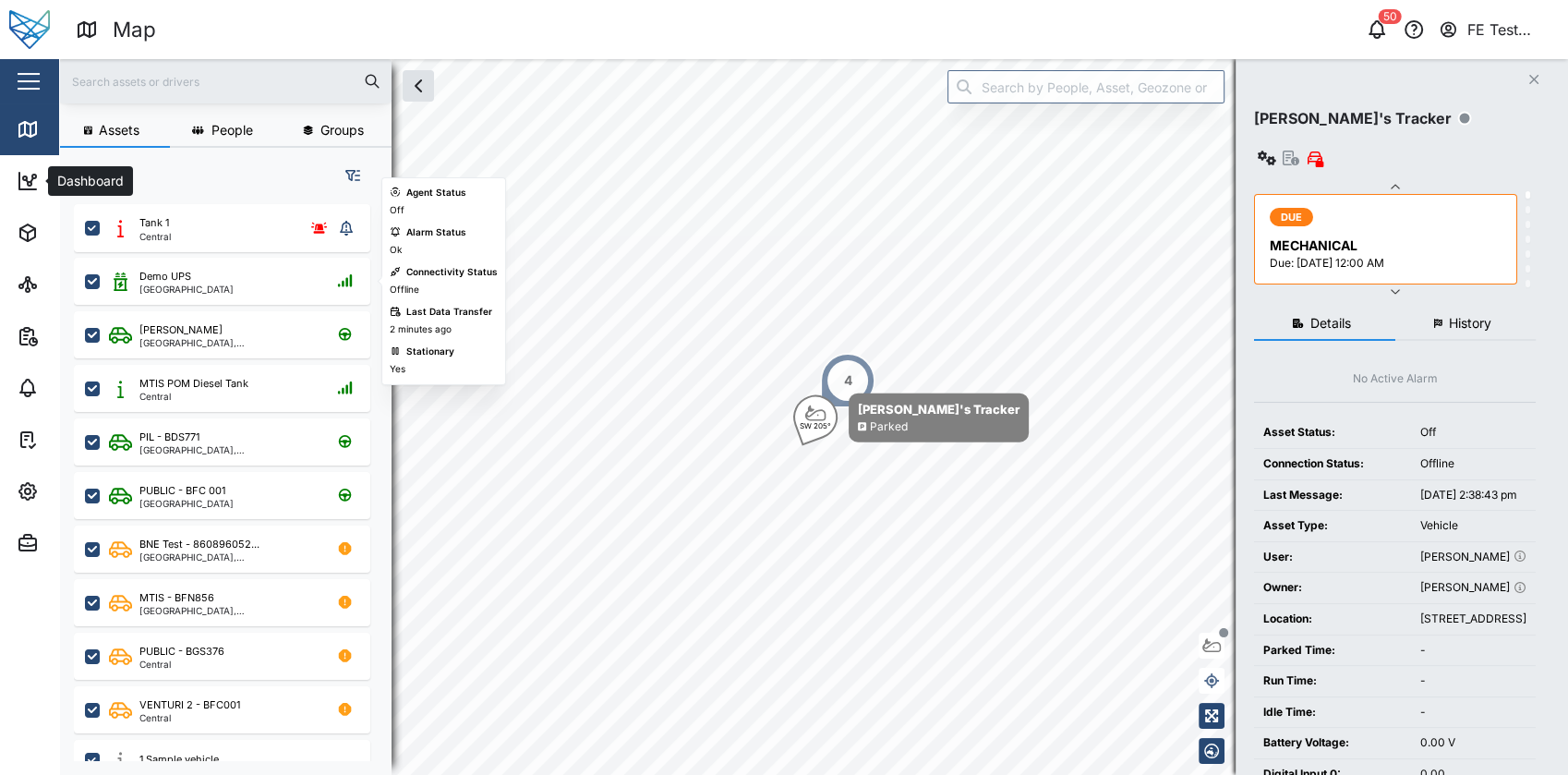
click at [44, 65] on div "Close" at bounding box center [120, 81] width 240 height 44
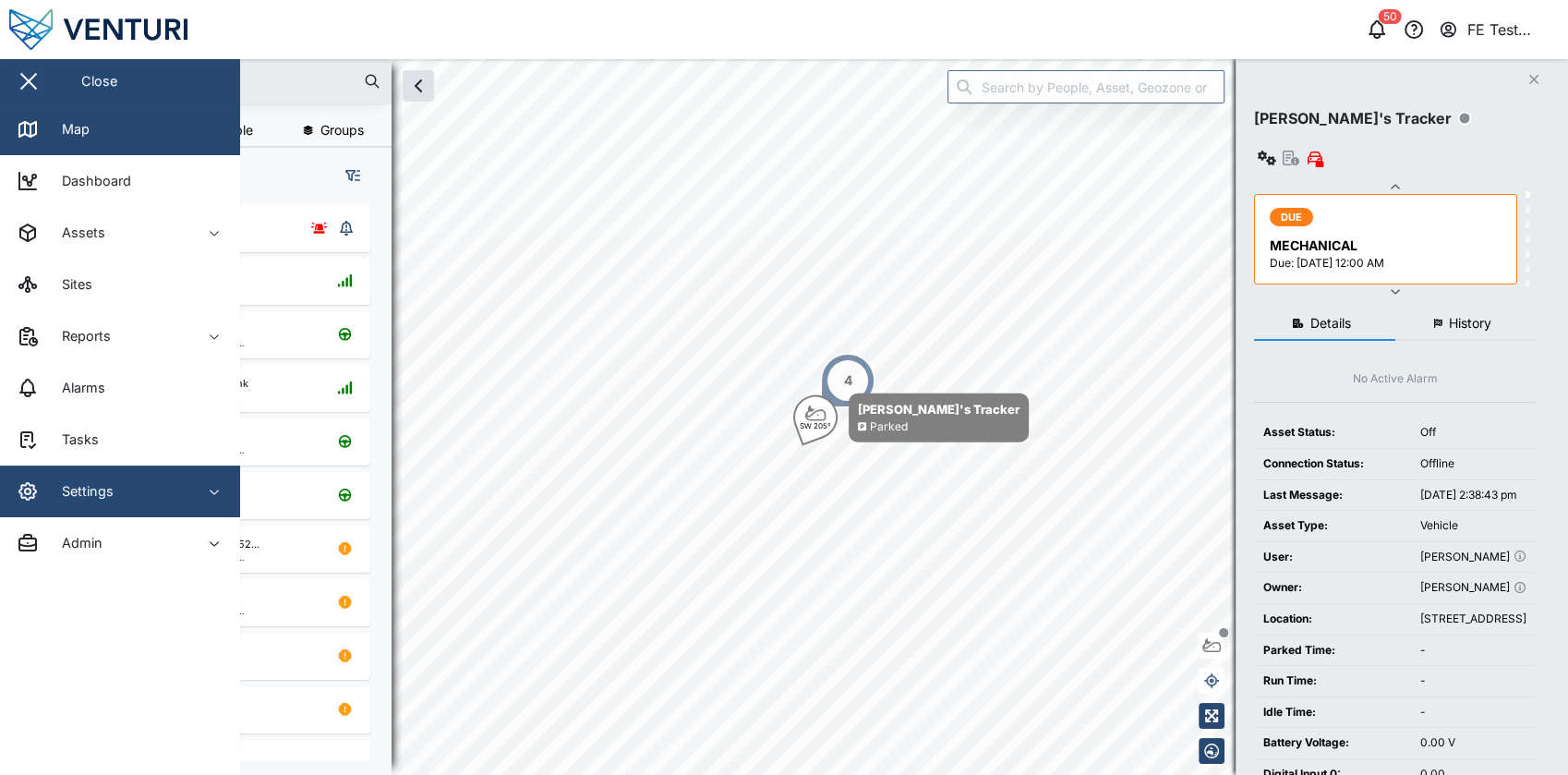
click at [85, 489] on div "Settings" at bounding box center [80, 492] width 65 height 21
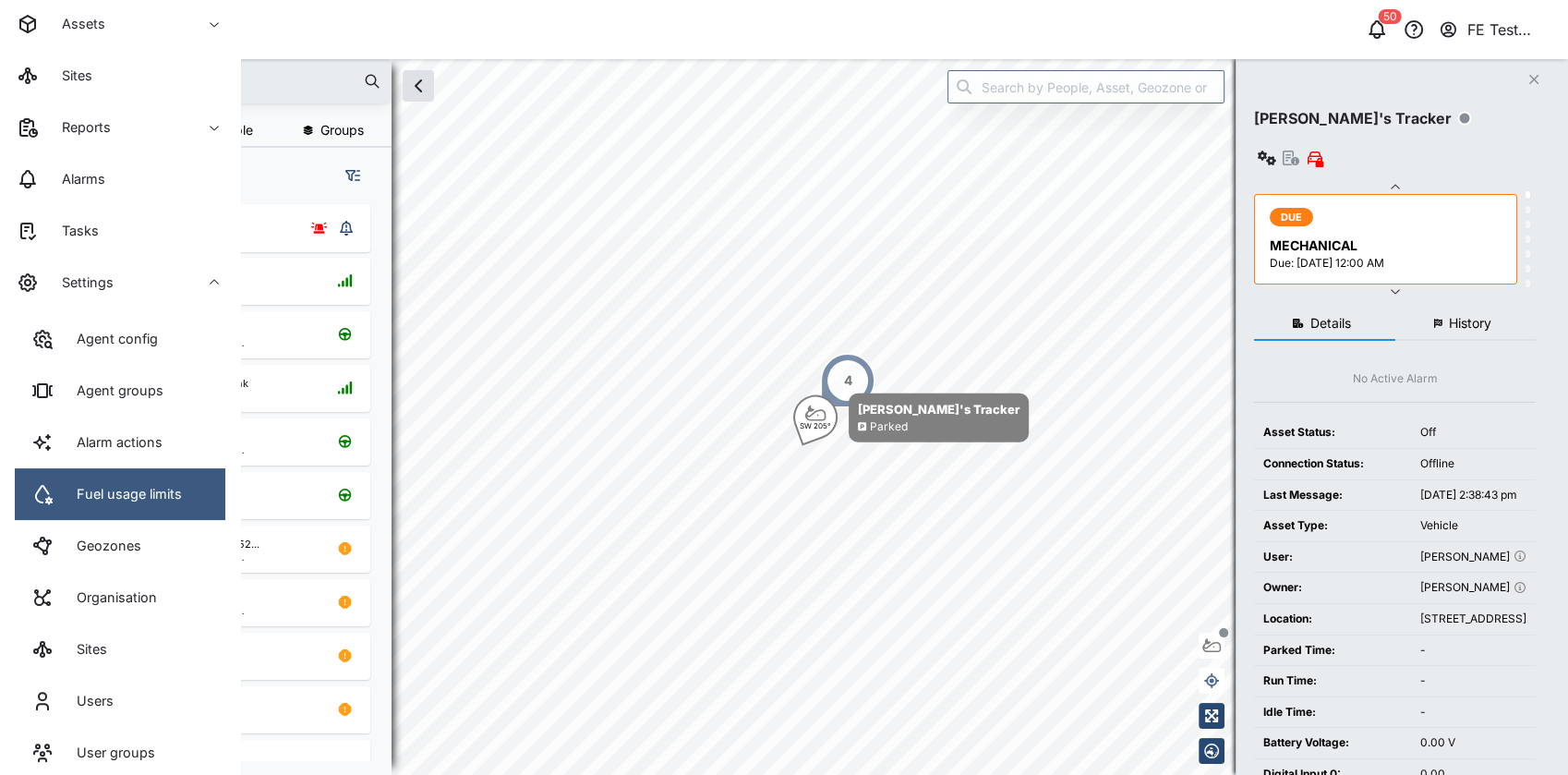
scroll to position [135, 0]
